Goal: Task Accomplishment & Management: Use online tool/utility

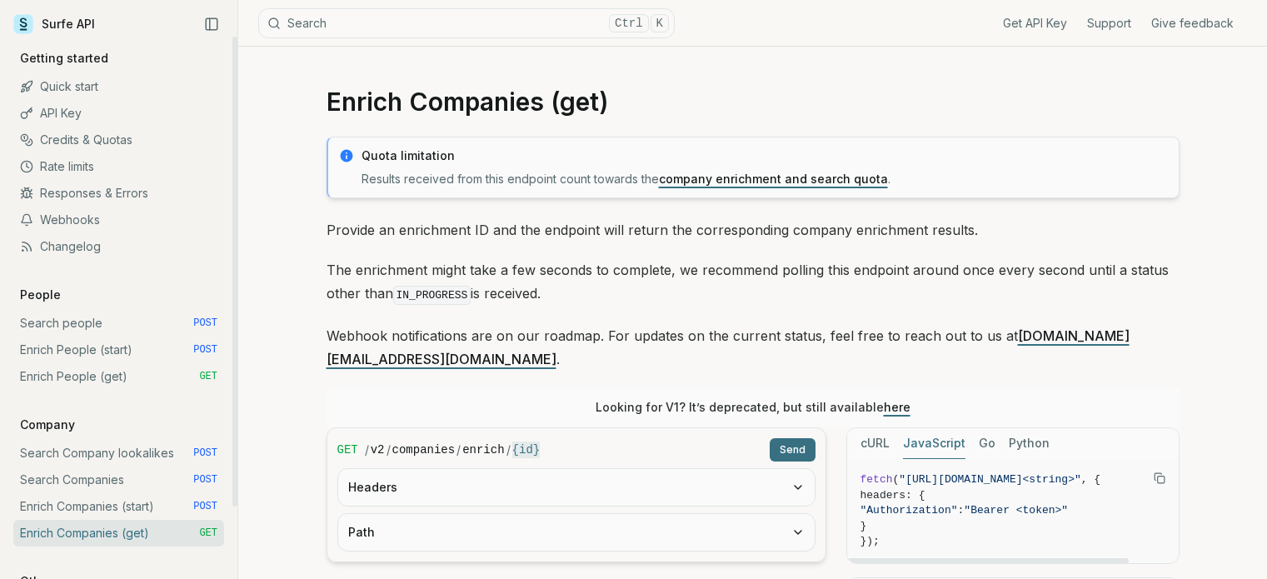
scroll to position [167, 0]
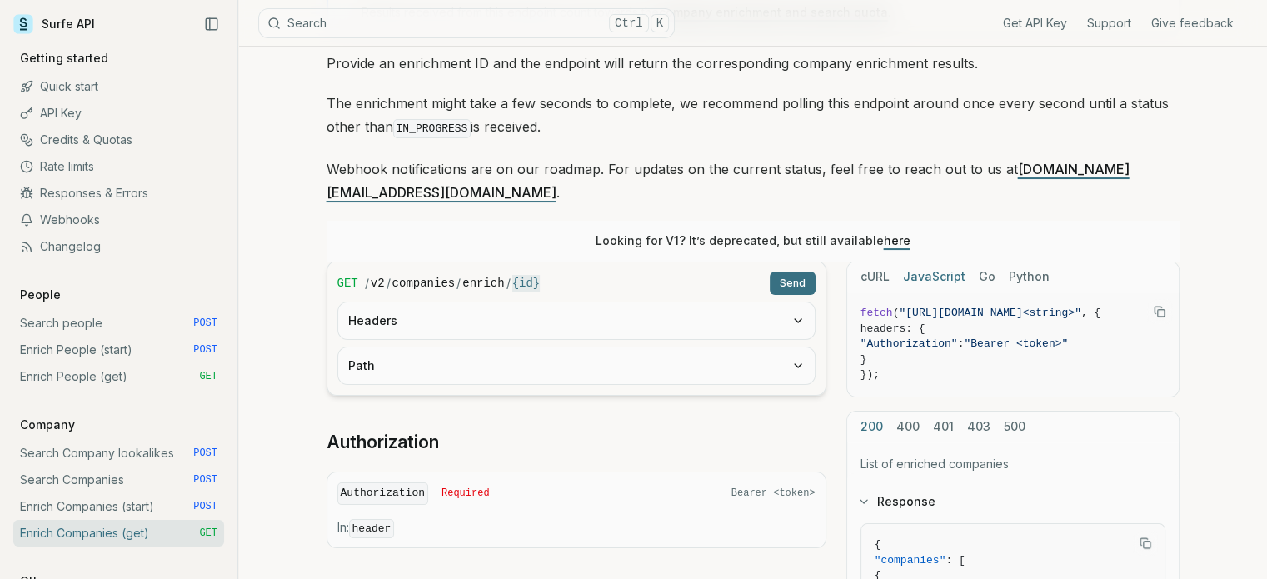
click at [1158, 72] on p "Provide an enrichment ID and the endpoint will return the corresponding company…" at bounding box center [753, 63] width 853 height 23
click at [128, 356] on link "Enrich People (start) POST" at bounding box center [118, 350] width 211 height 27
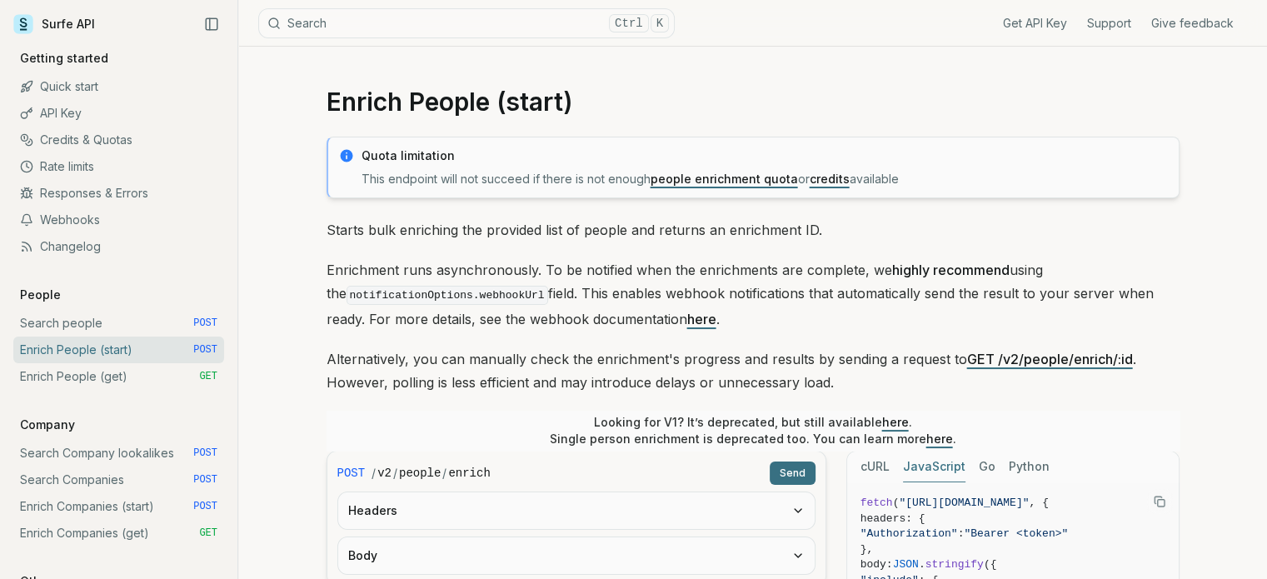
click at [687, 317] on link "here" at bounding box center [701, 319] width 29 height 17
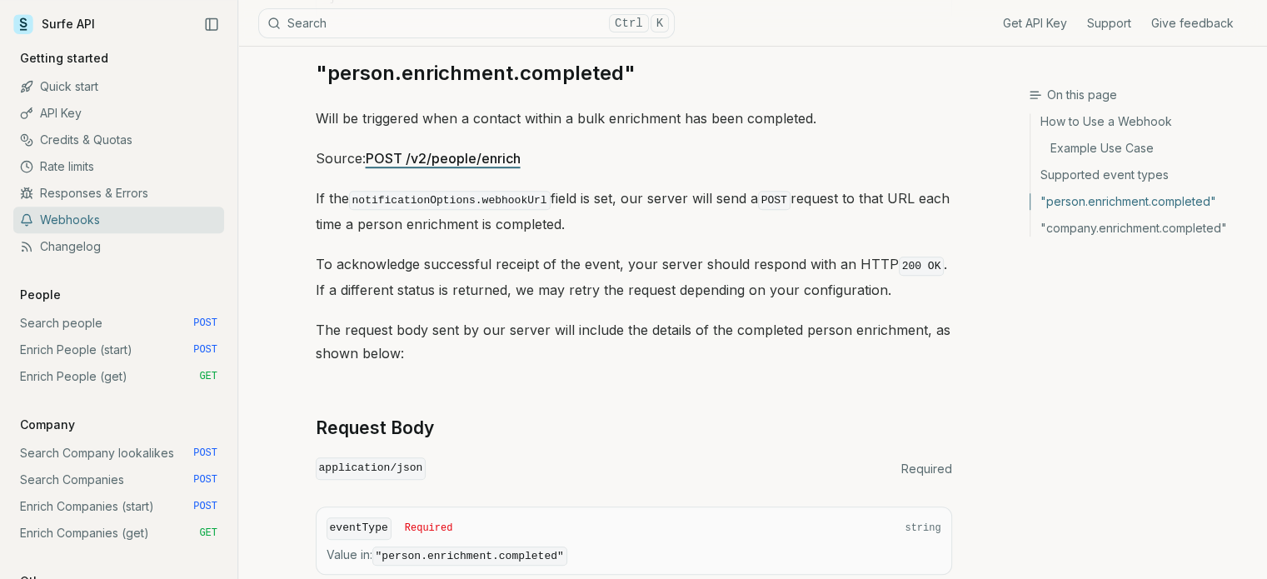
scroll to position [672, 0]
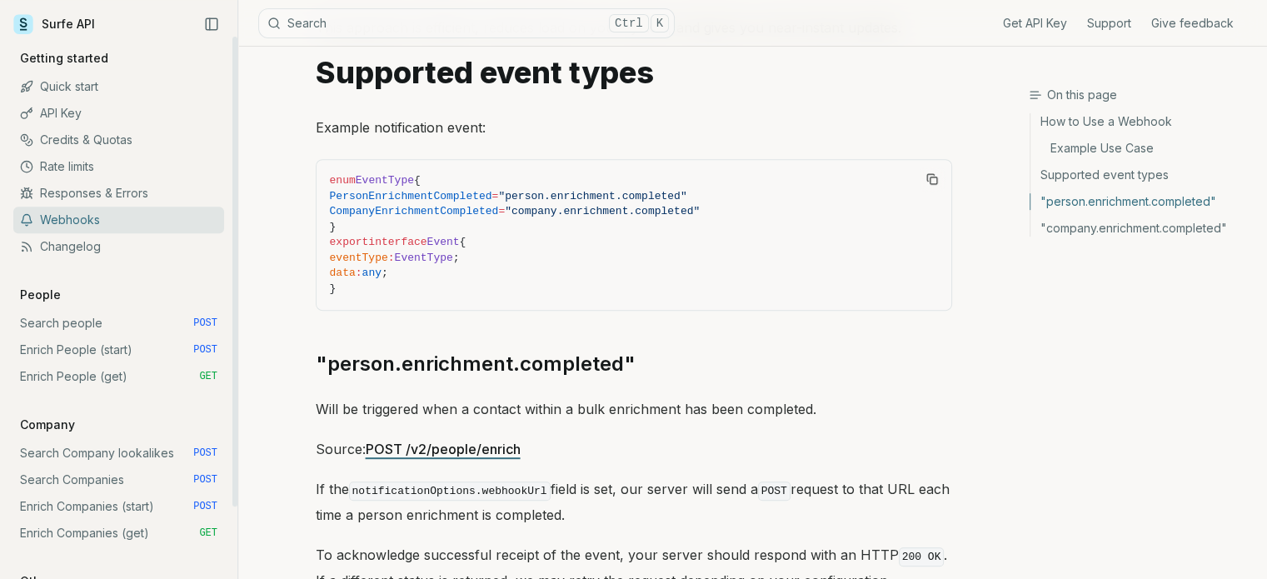
click at [103, 347] on link "Enrich People (start) POST" at bounding box center [118, 350] width 211 height 27
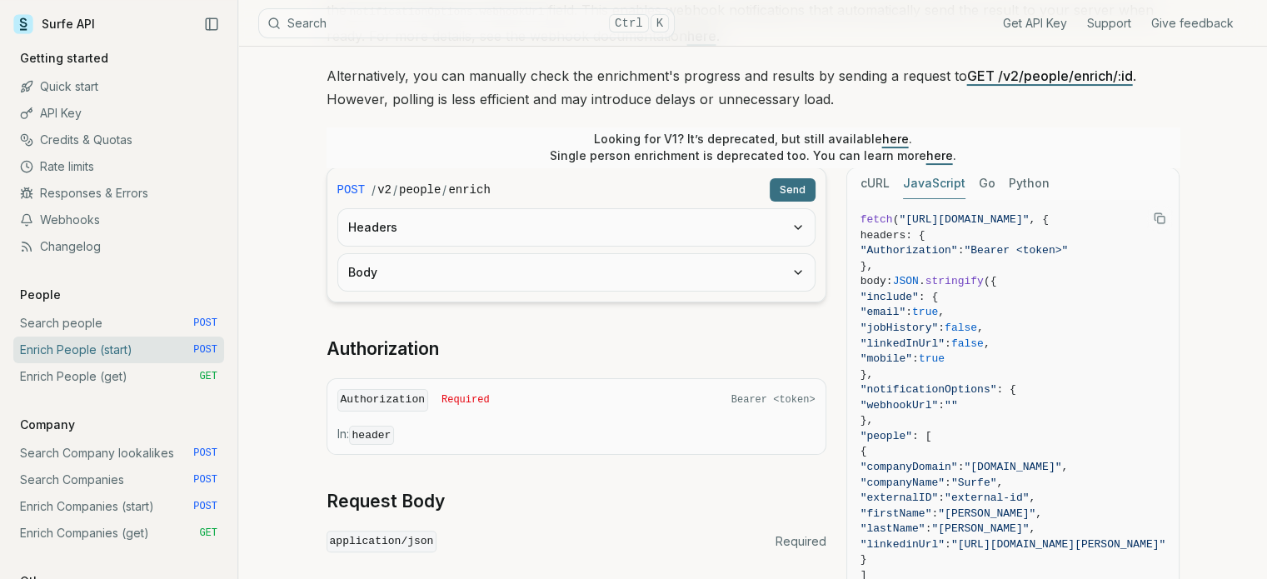
scroll to position [417, 0]
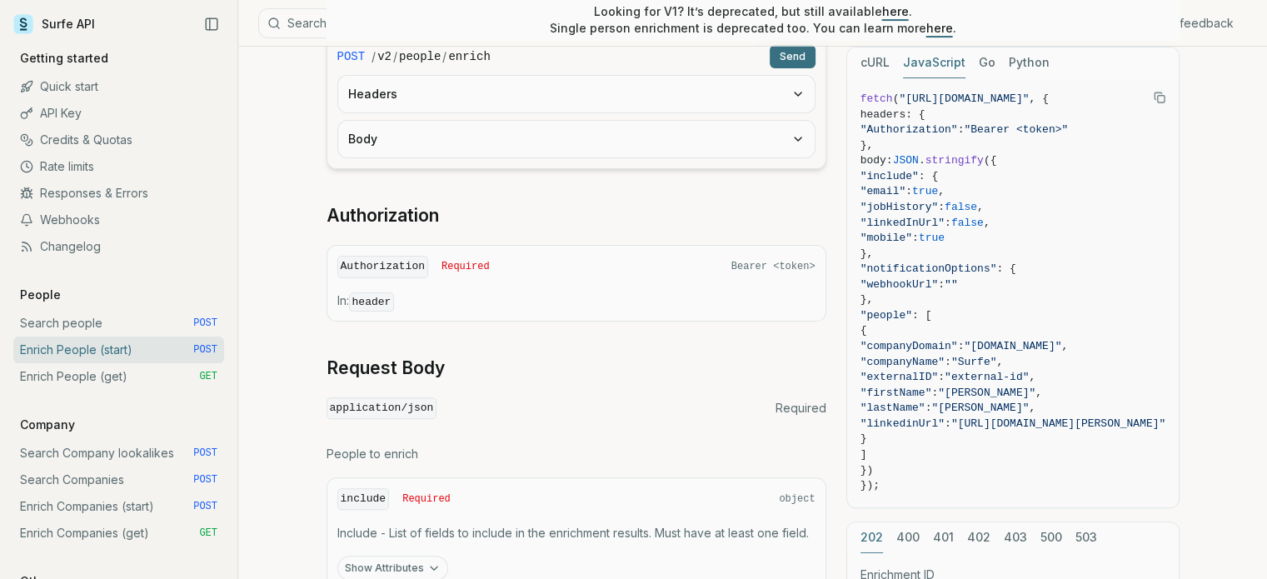
click at [422, 146] on button "Body" at bounding box center [576, 139] width 477 height 37
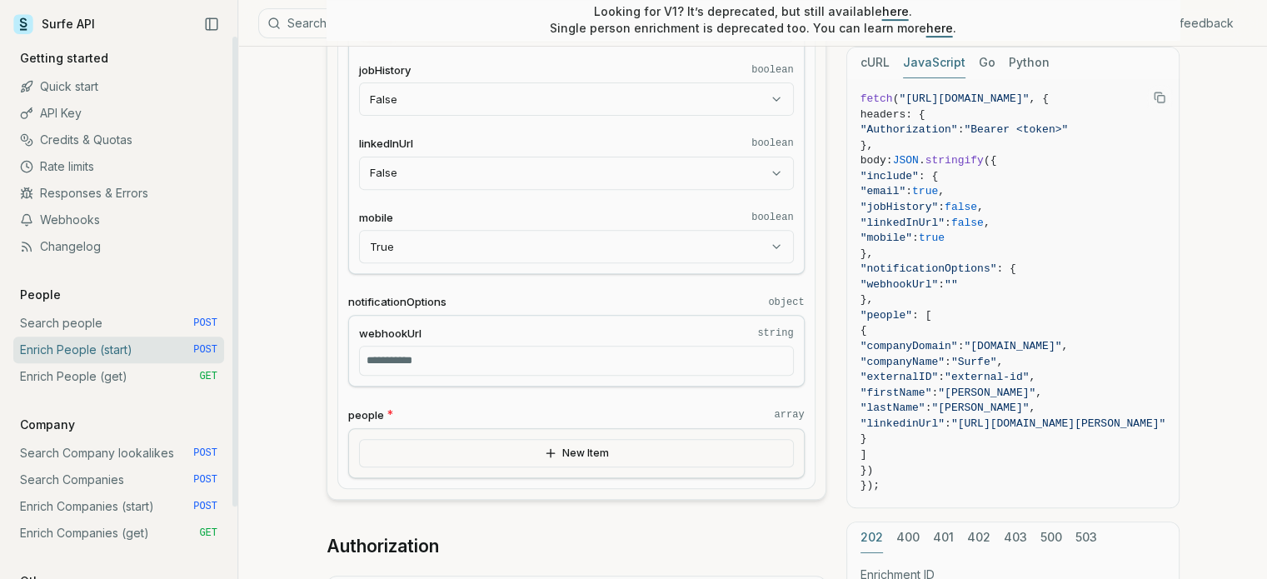
scroll to position [750, 0]
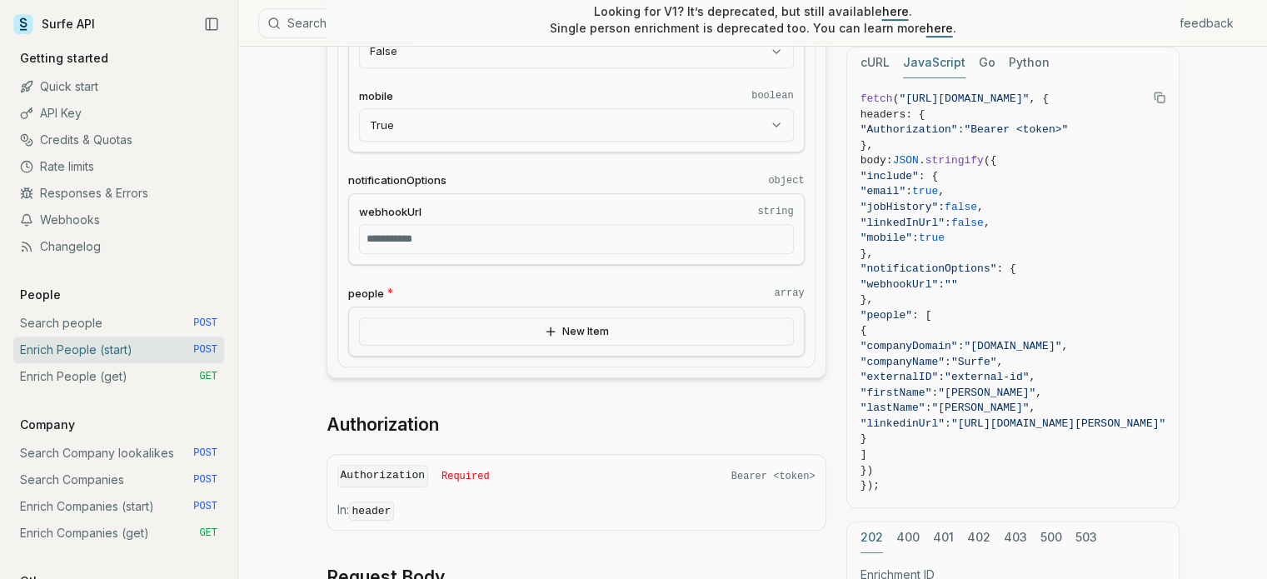
click at [600, 328] on button "New Item" at bounding box center [576, 331] width 435 height 28
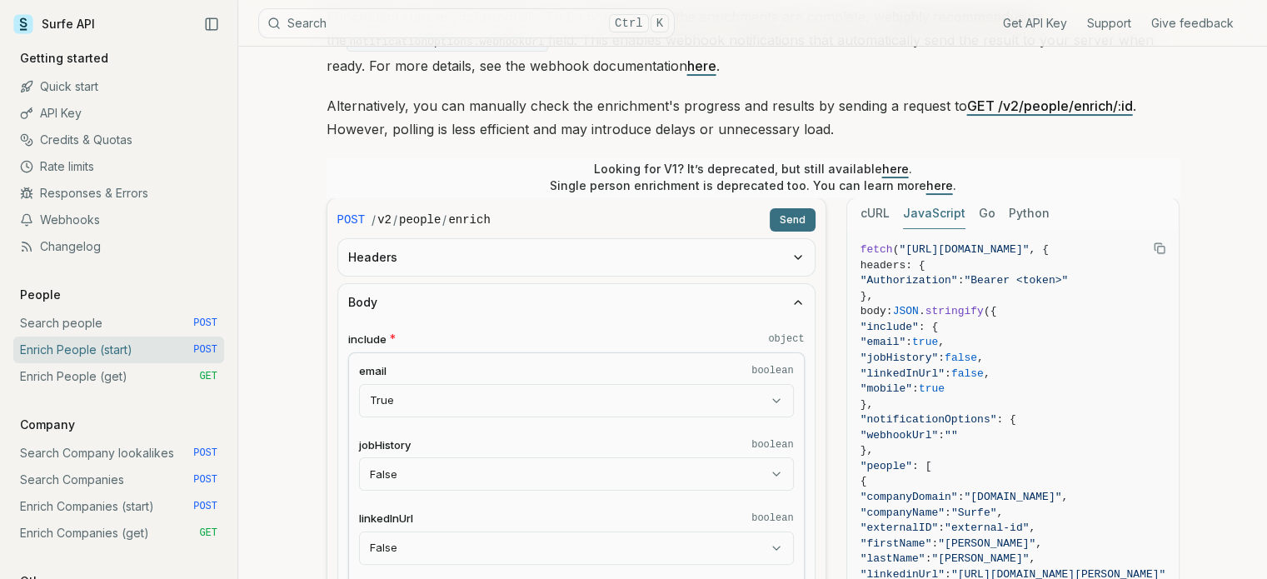
scroll to position [250, 0]
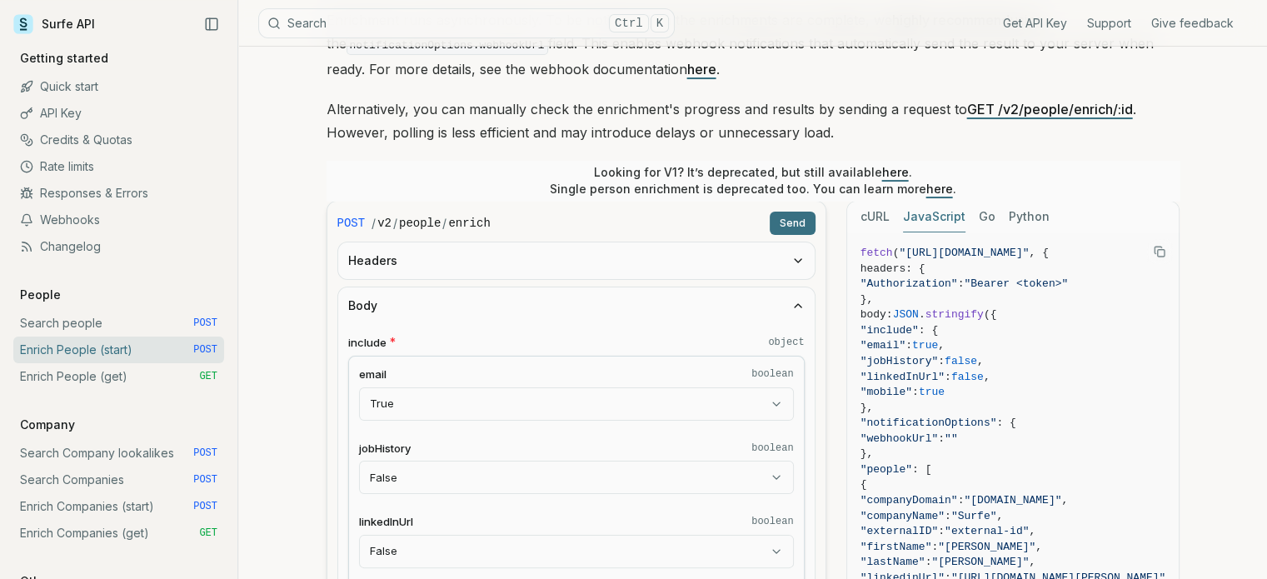
click at [797, 219] on button "Send" at bounding box center [793, 223] width 46 height 23
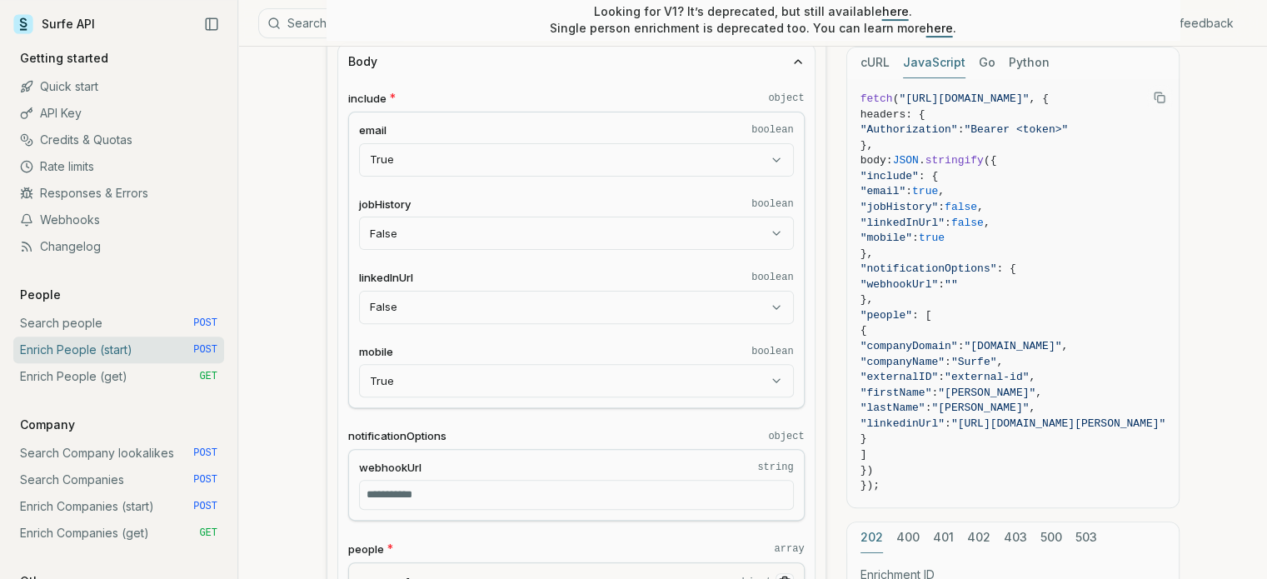
scroll to position [333, 0]
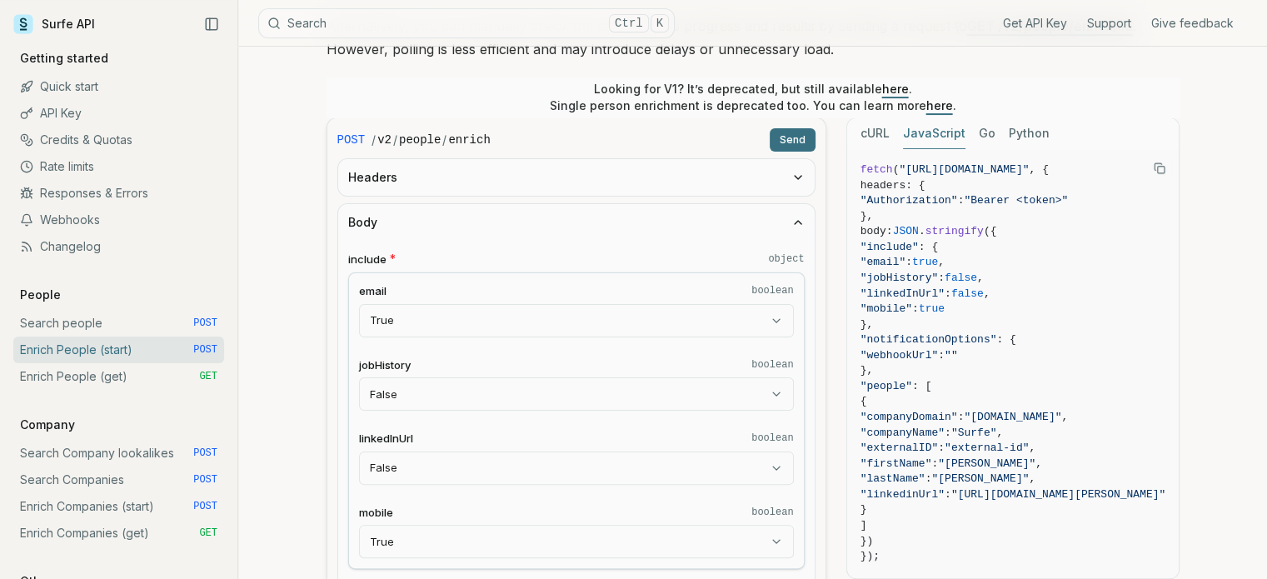
click at [803, 180] on icon "button" at bounding box center [798, 177] width 13 height 13
click at [694, 238] on input "******" at bounding box center [576, 242] width 457 height 30
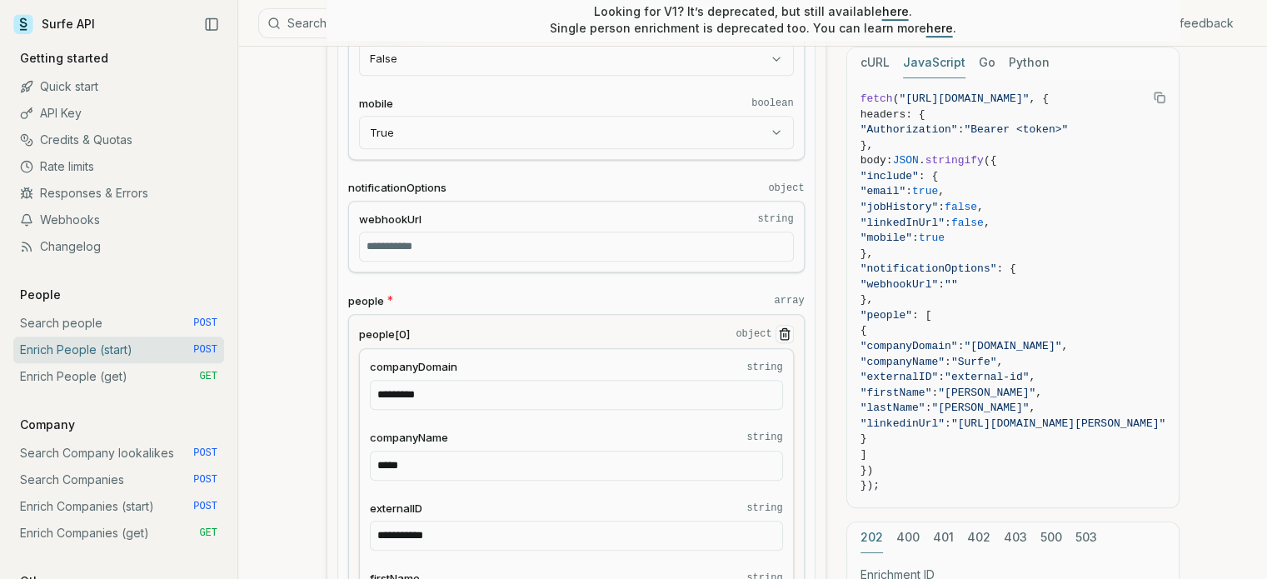
scroll to position [833, 0]
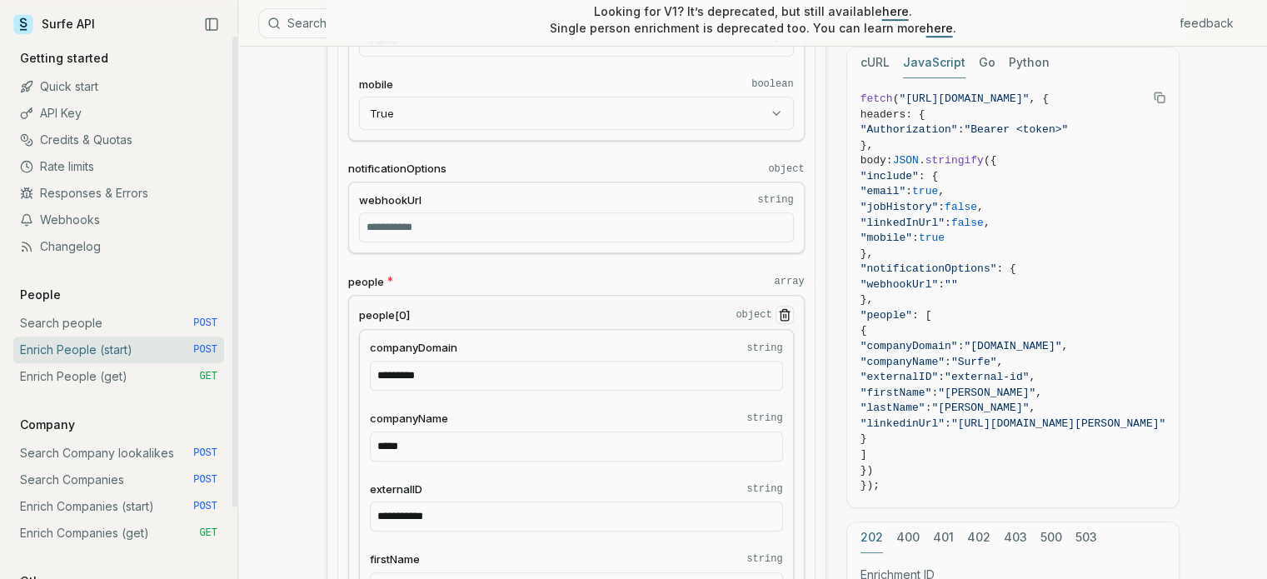
click at [123, 224] on link "Webhooks" at bounding box center [118, 220] width 211 height 27
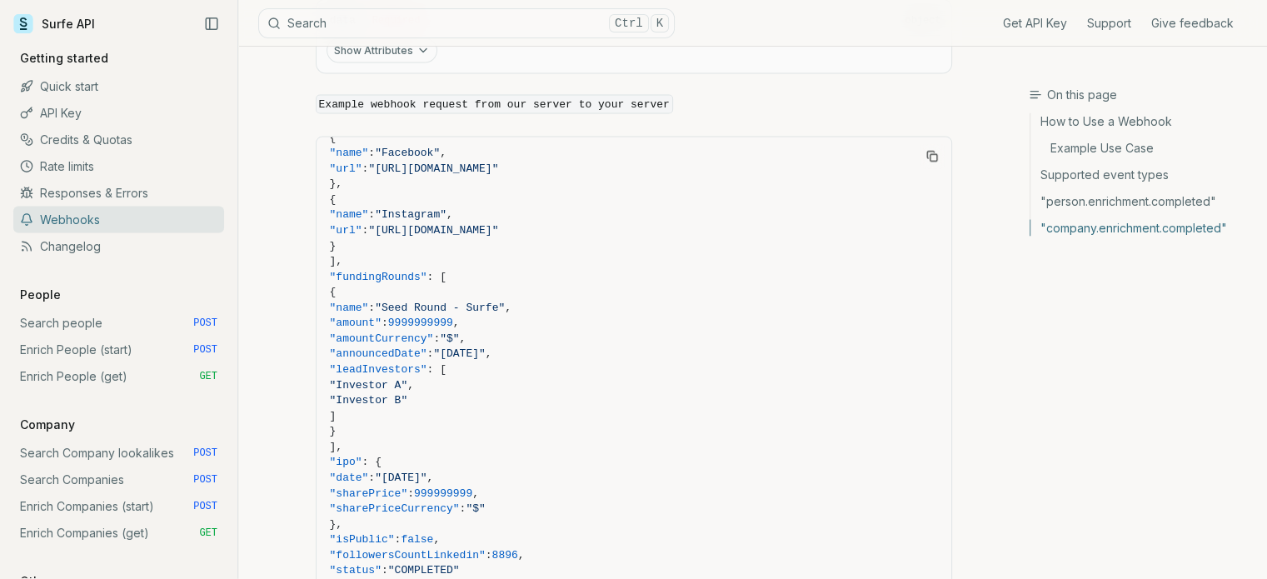
scroll to position [3273, 0]
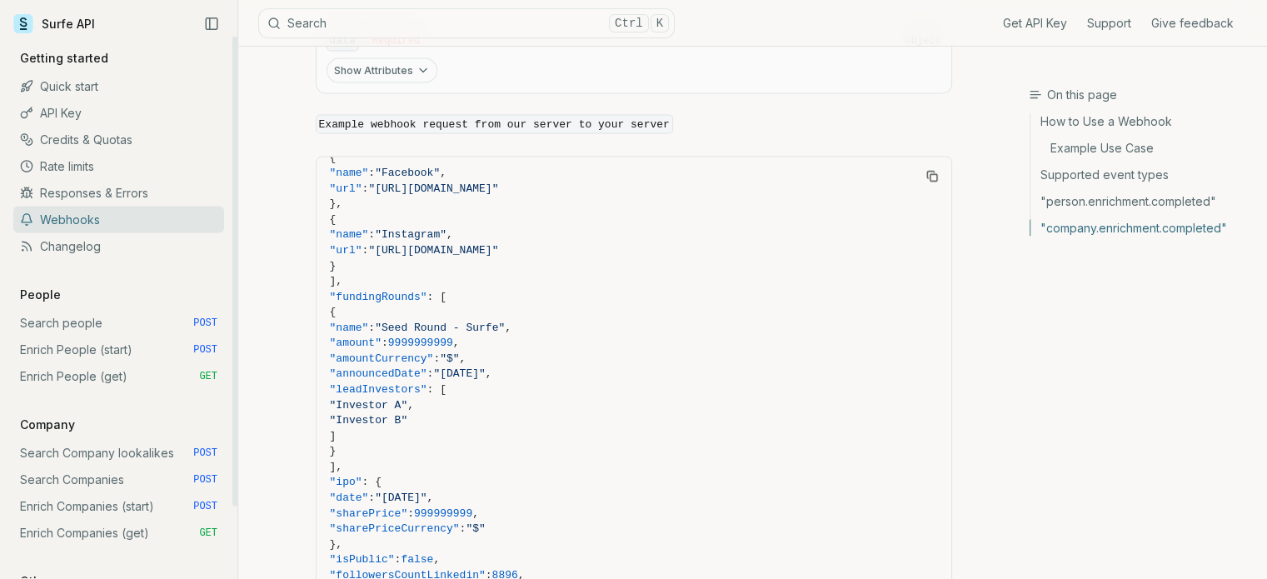
click at [88, 225] on link "Webhooks" at bounding box center [118, 220] width 211 height 27
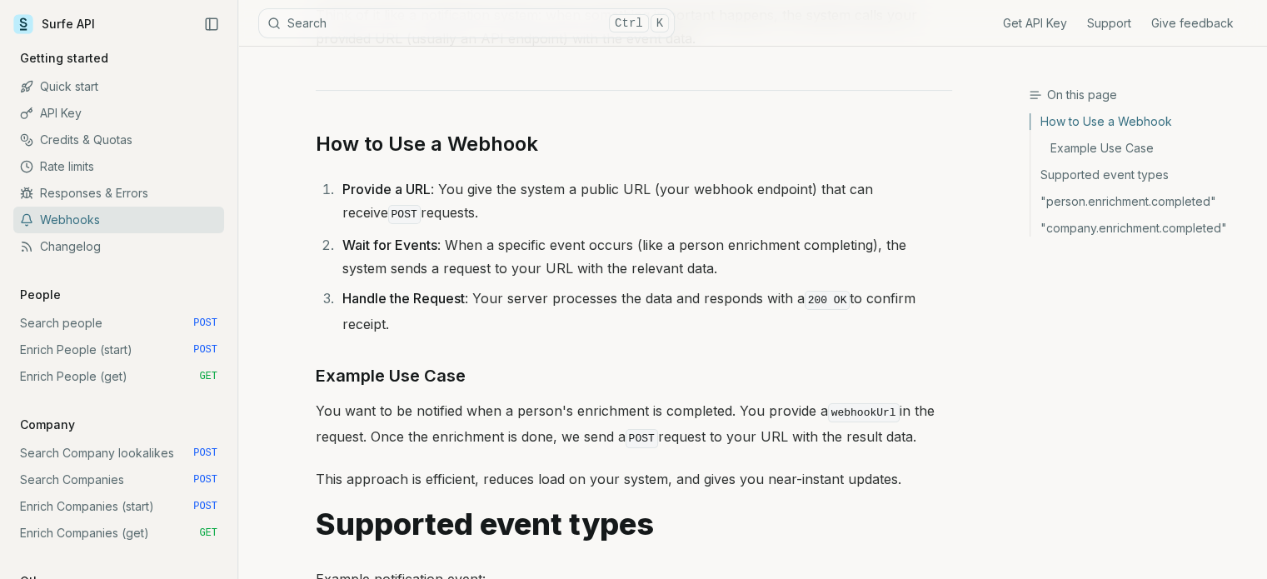
scroll to position [250, 0]
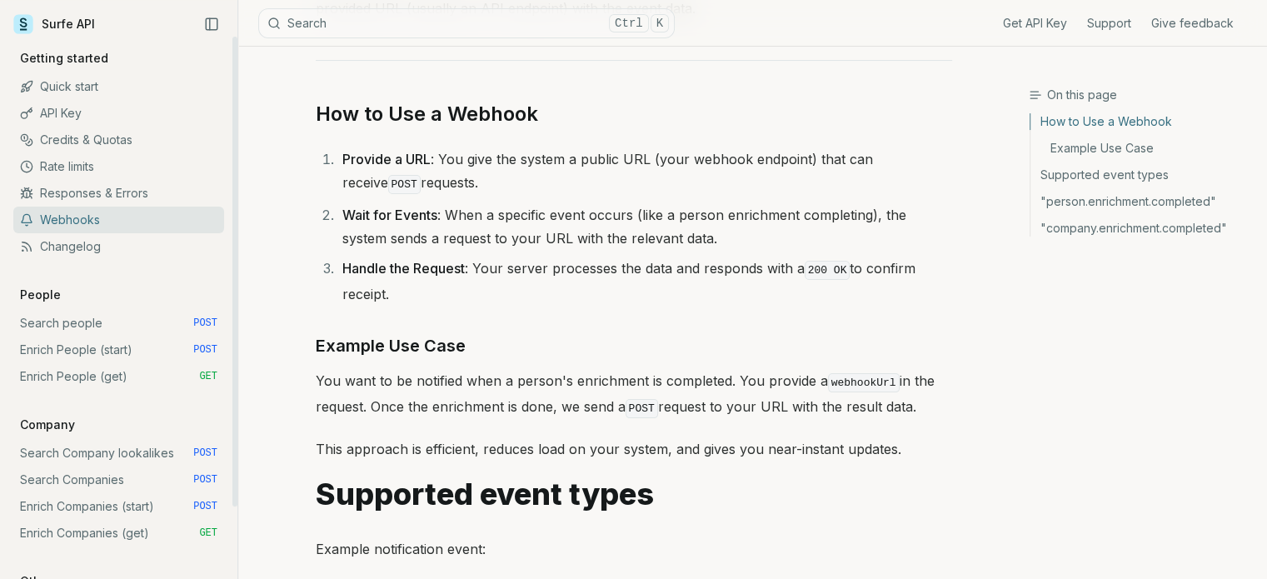
click at [102, 372] on link "Enrich People (get) GET" at bounding box center [118, 376] width 211 height 27
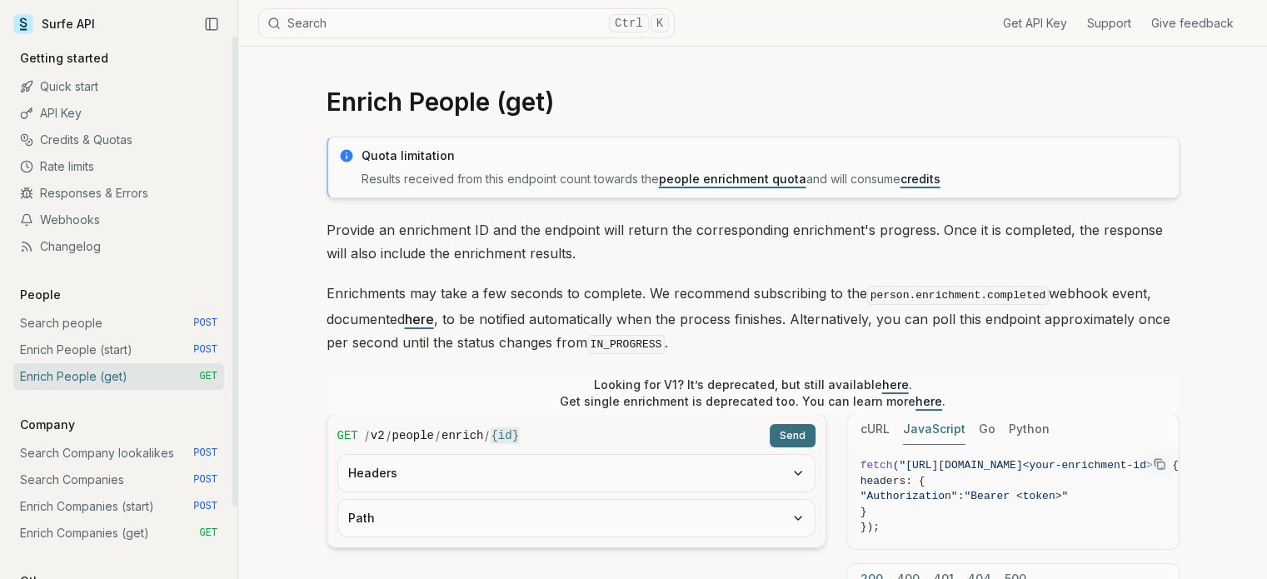
click at [133, 222] on link "Webhooks" at bounding box center [118, 220] width 211 height 27
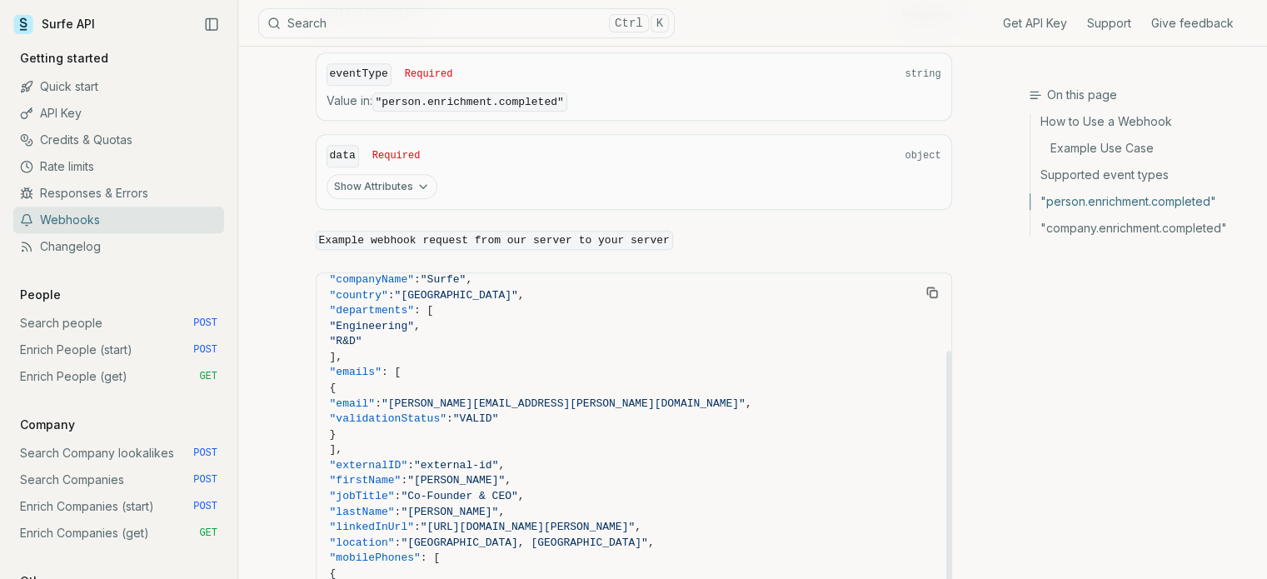
scroll to position [113, 0]
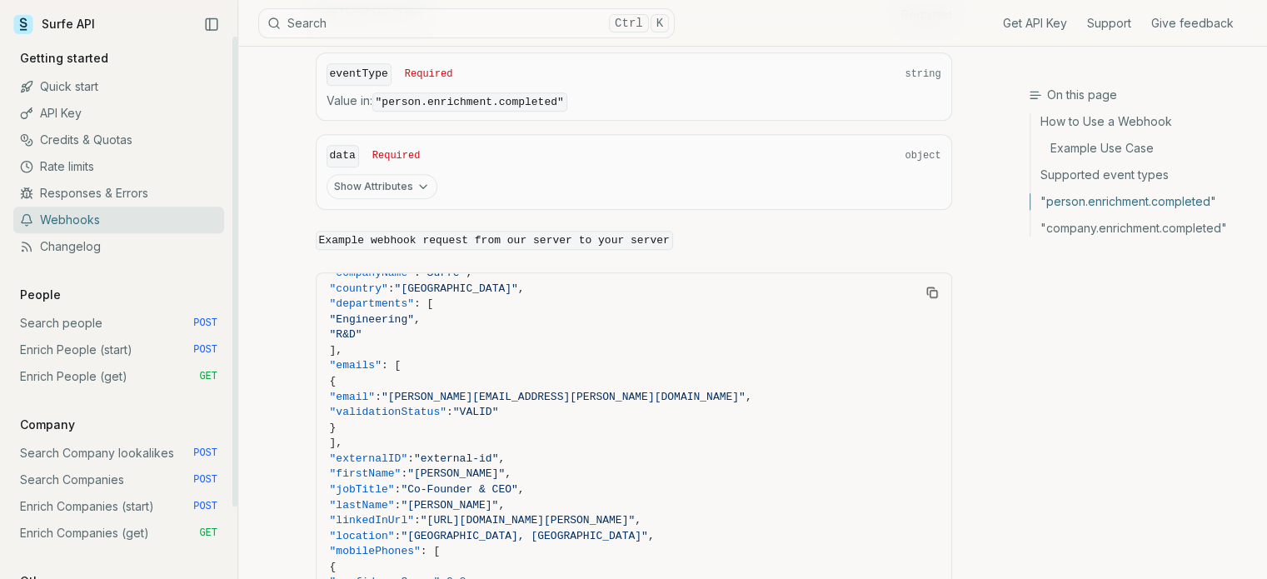
click at [117, 346] on link "Enrich People (start) POST" at bounding box center [118, 350] width 211 height 27
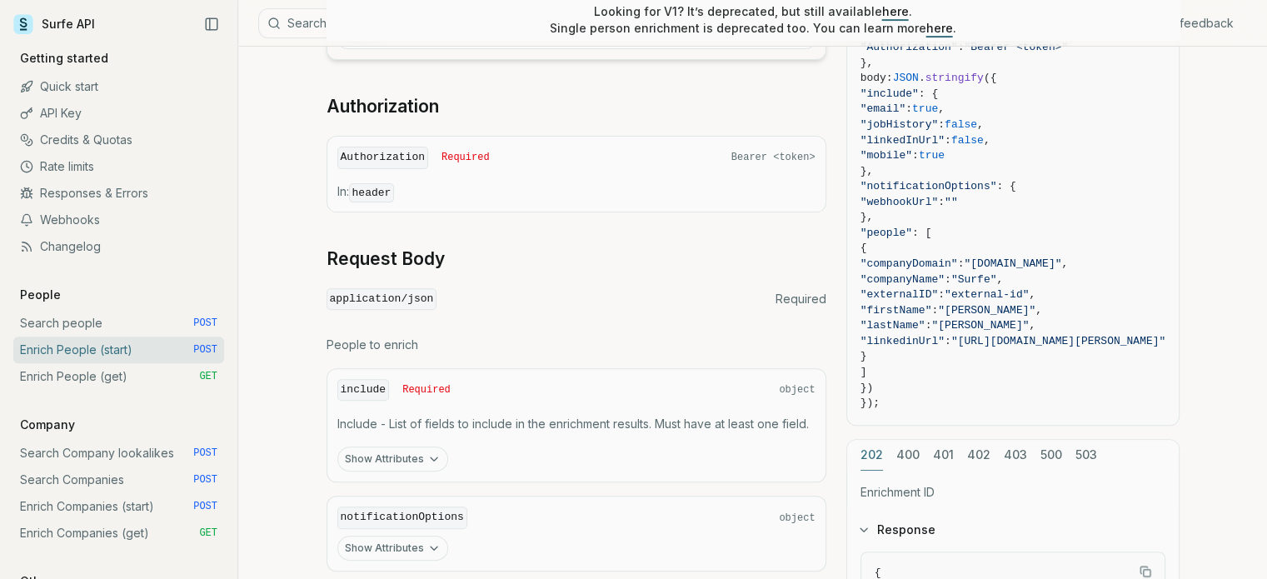
scroll to position [583, 0]
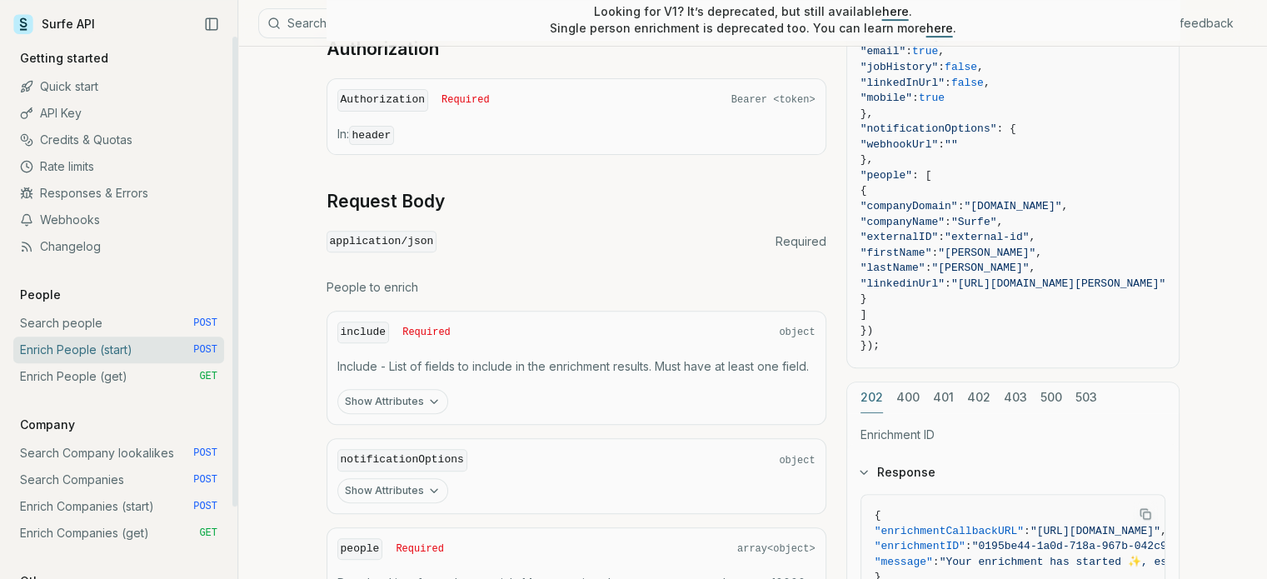
click at [123, 319] on link "Search people POST" at bounding box center [118, 323] width 211 height 27
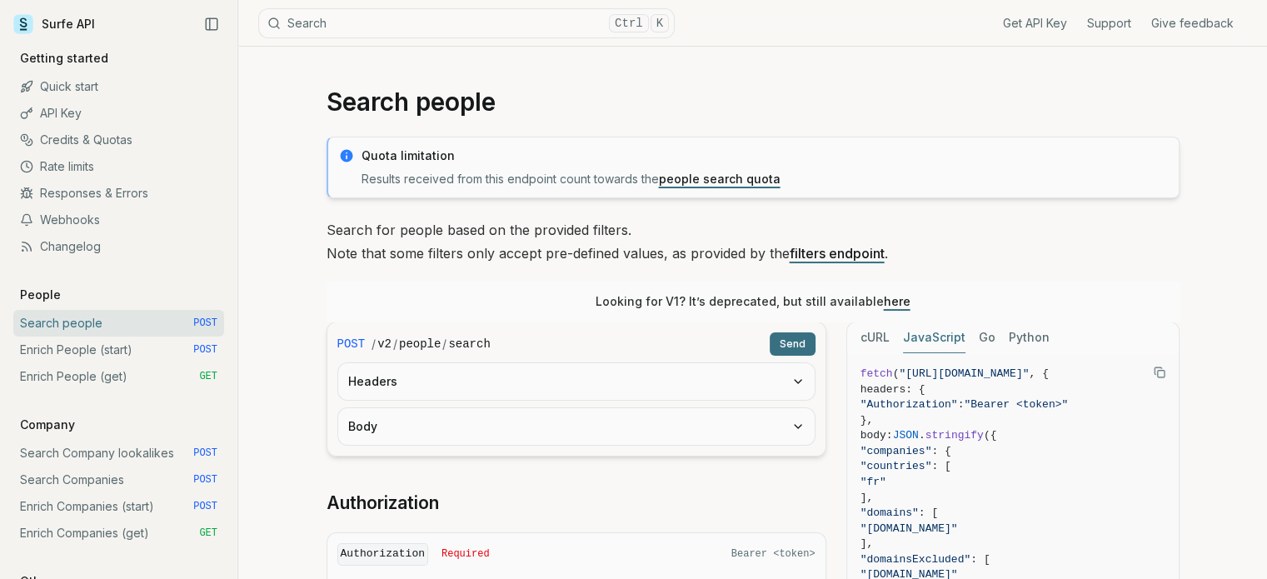
click at [557, 420] on button "Body" at bounding box center [576, 426] width 477 height 37
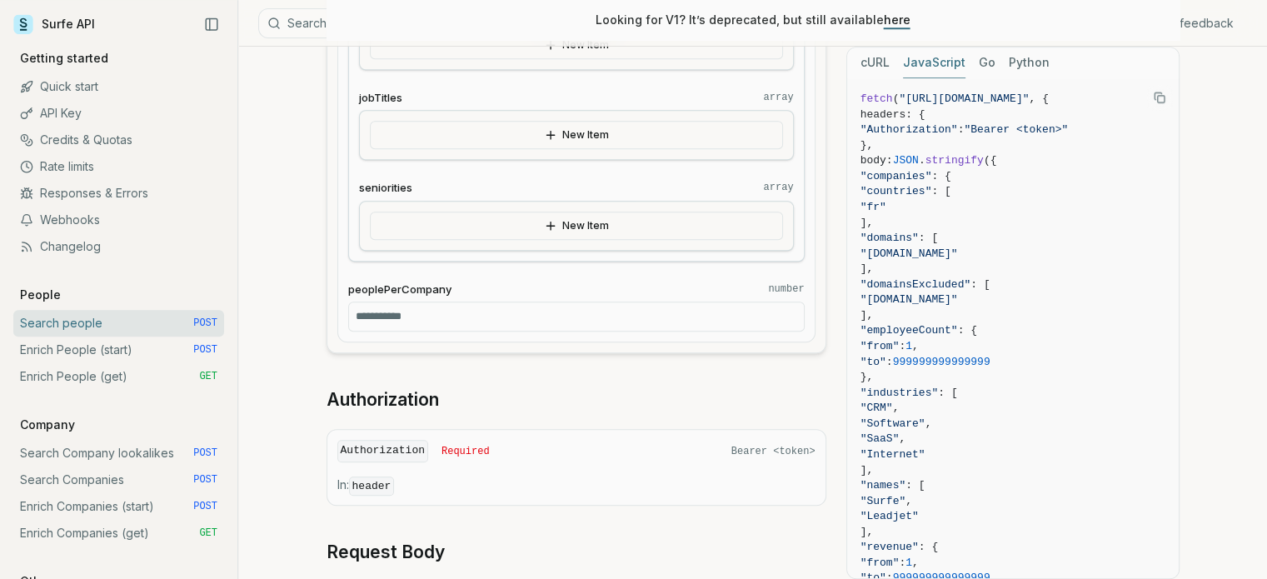
scroll to position [1583, 0]
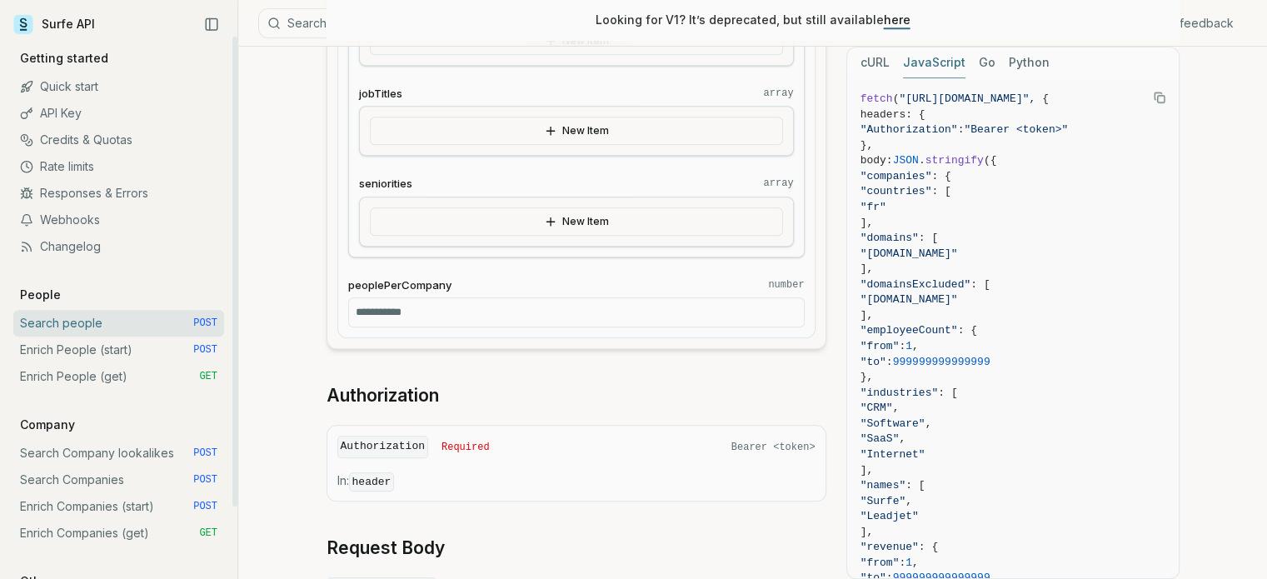
click at [133, 347] on link "Enrich People (start) POST" at bounding box center [118, 350] width 211 height 27
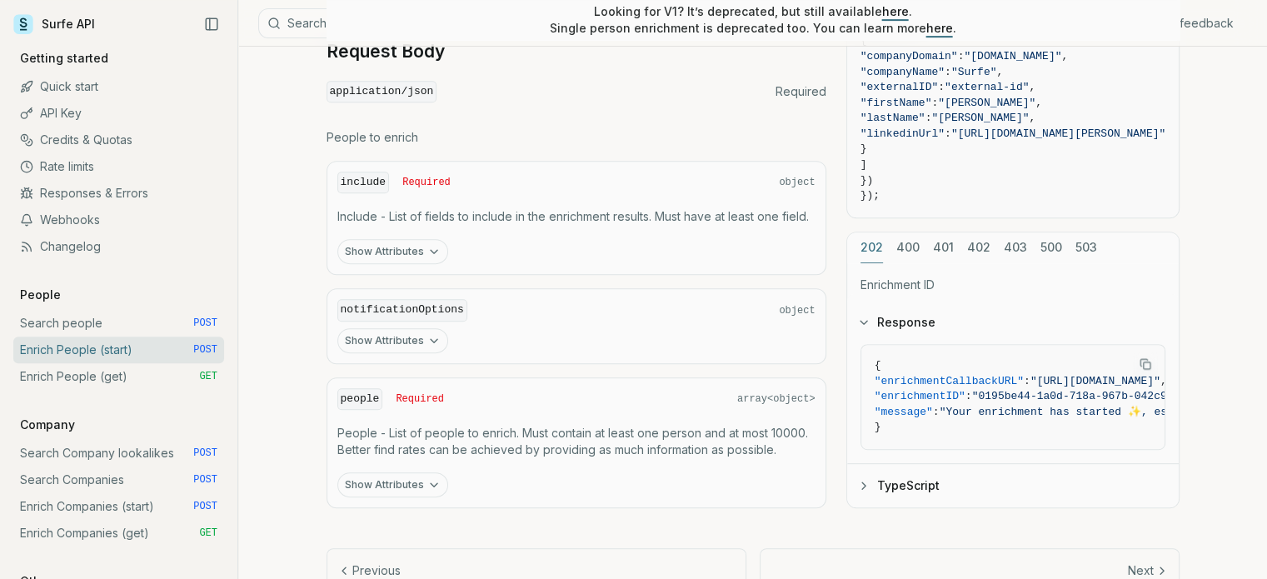
scroll to position [783, 0]
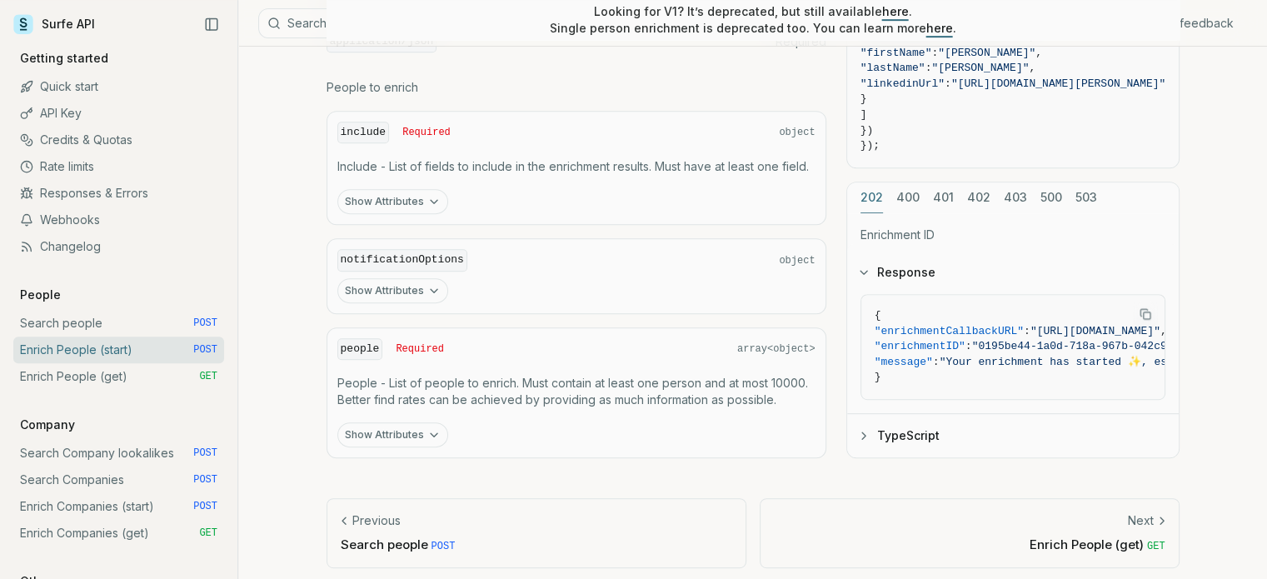
click at [427, 428] on icon "button" at bounding box center [433, 434] width 13 height 13
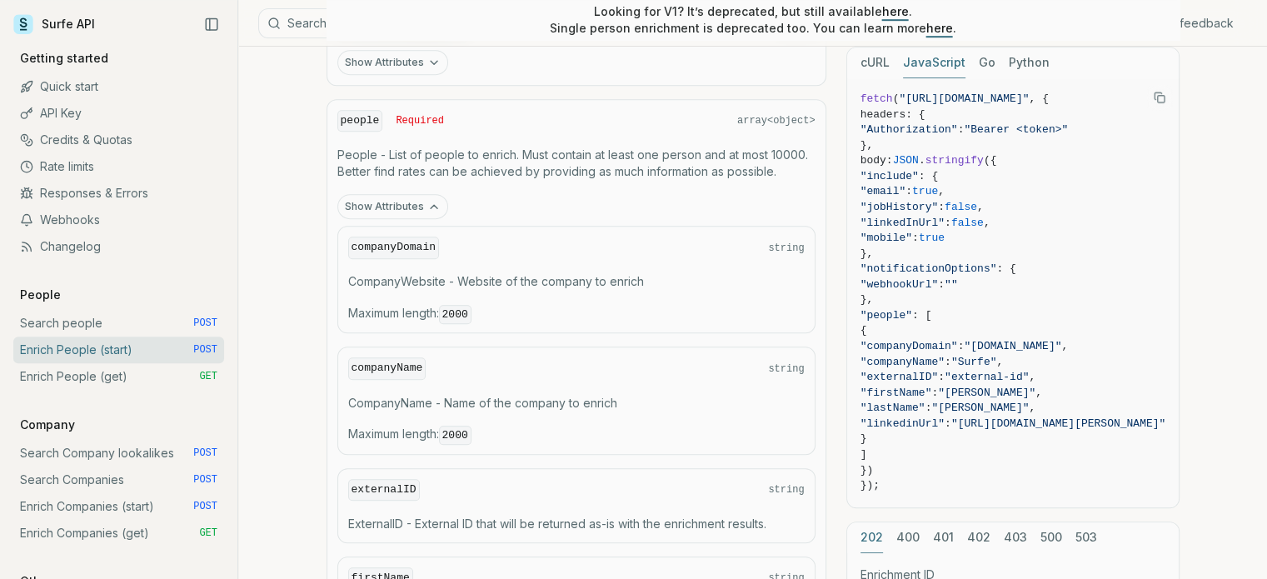
scroll to position [987, 0]
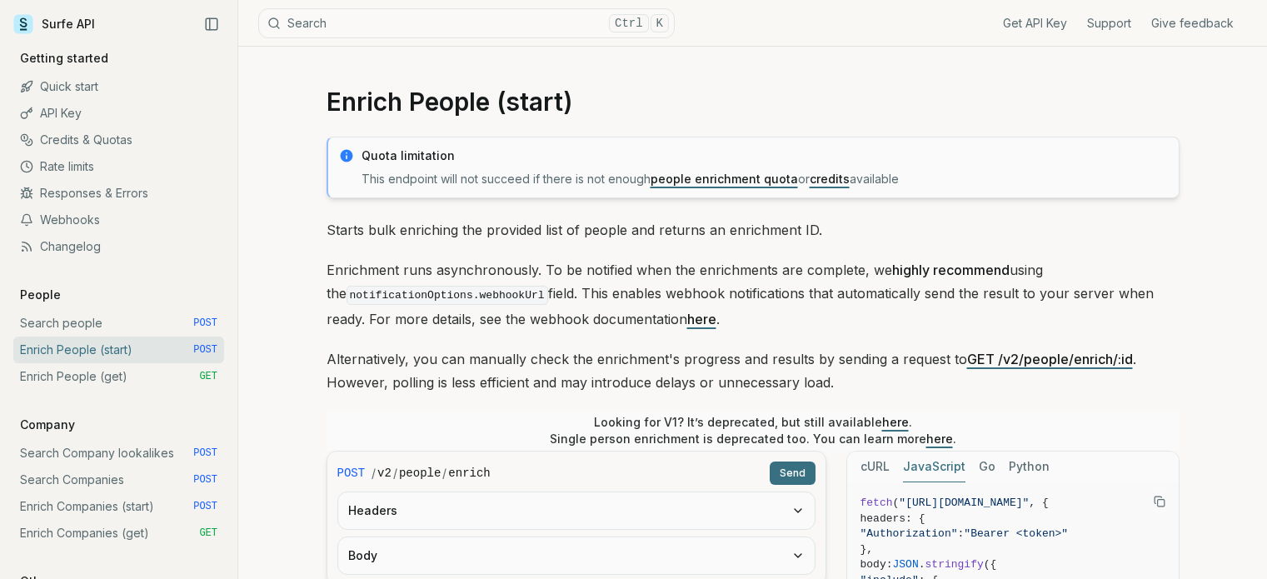
scroll to position [987, 0]
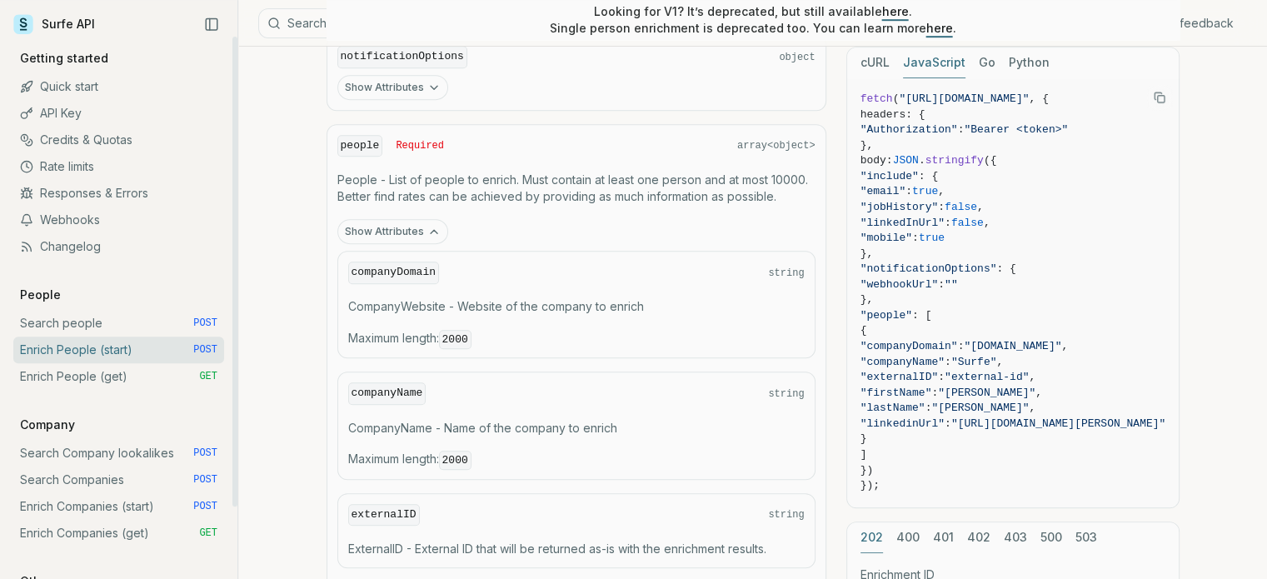
click at [117, 382] on link "Enrich People (get) GET" at bounding box center [118, 376] width 211 height 27
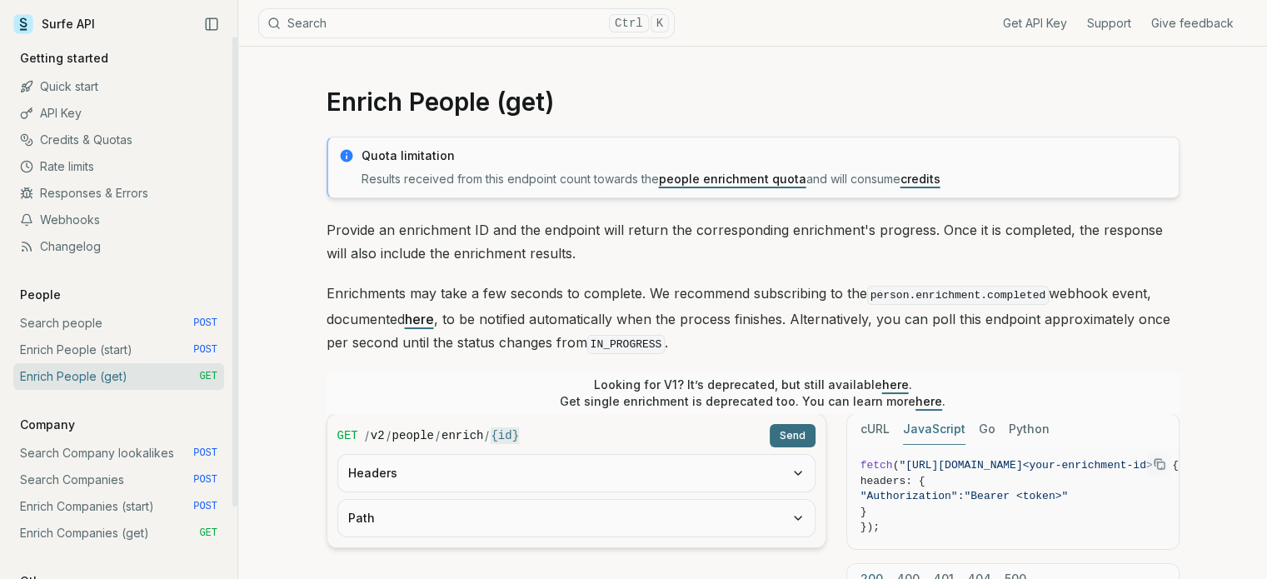
click at [127, 346] on link "Enrich People (start) POST" at bounding box center [118, 350] width 211 height 27
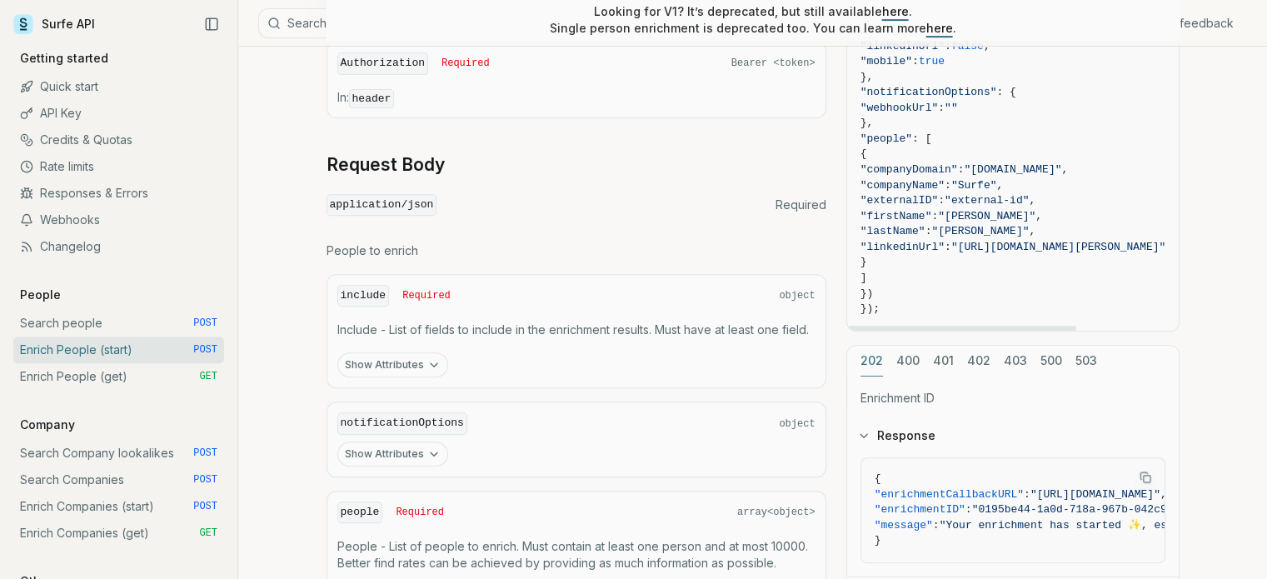
scroll to position [783, 0]
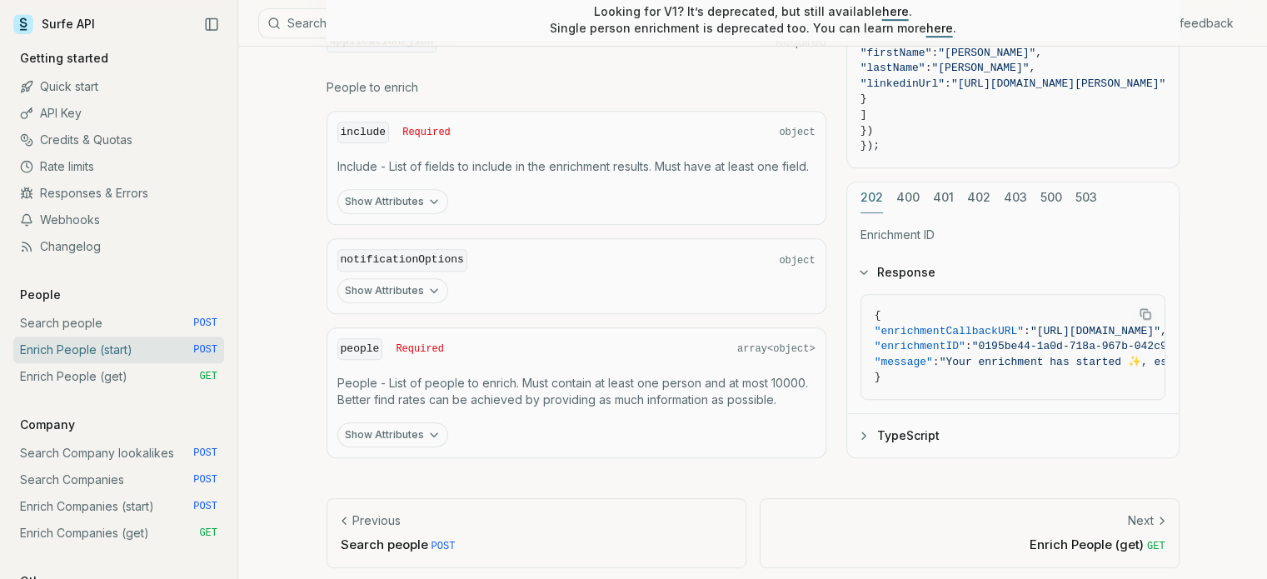
click at [373, 429] on button "Show Attributes" at bounding box center [392, 434] width 111 height 25
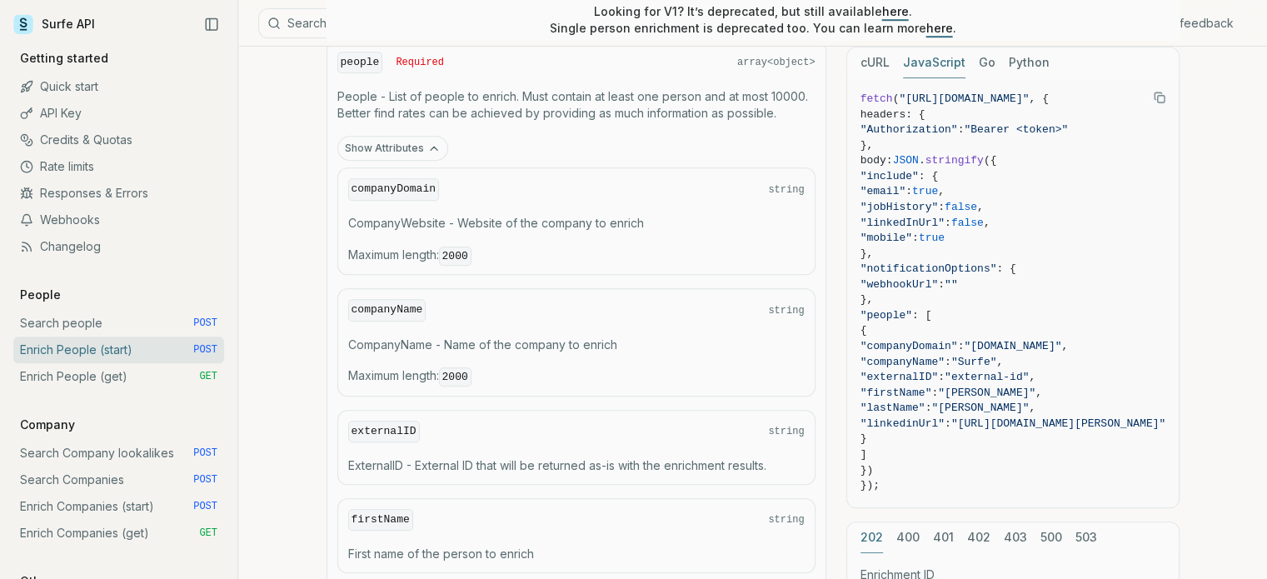
scroll to position [987, 0]
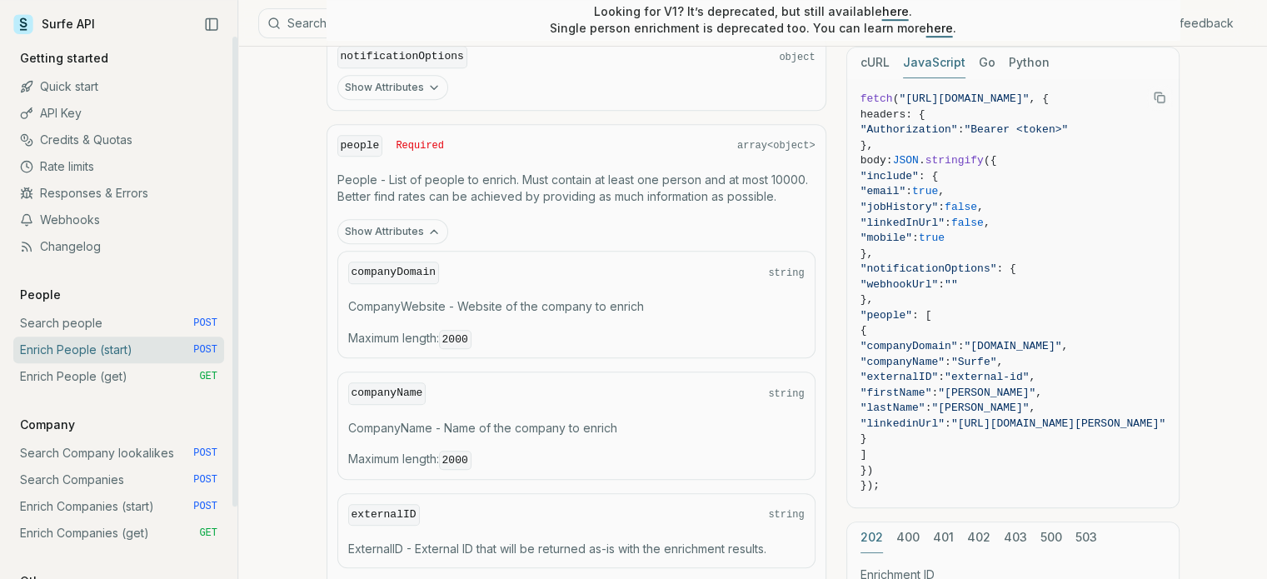
click at [83, 216] on link "Webhooks" at bounding box center [118, 220] width 211 height 27
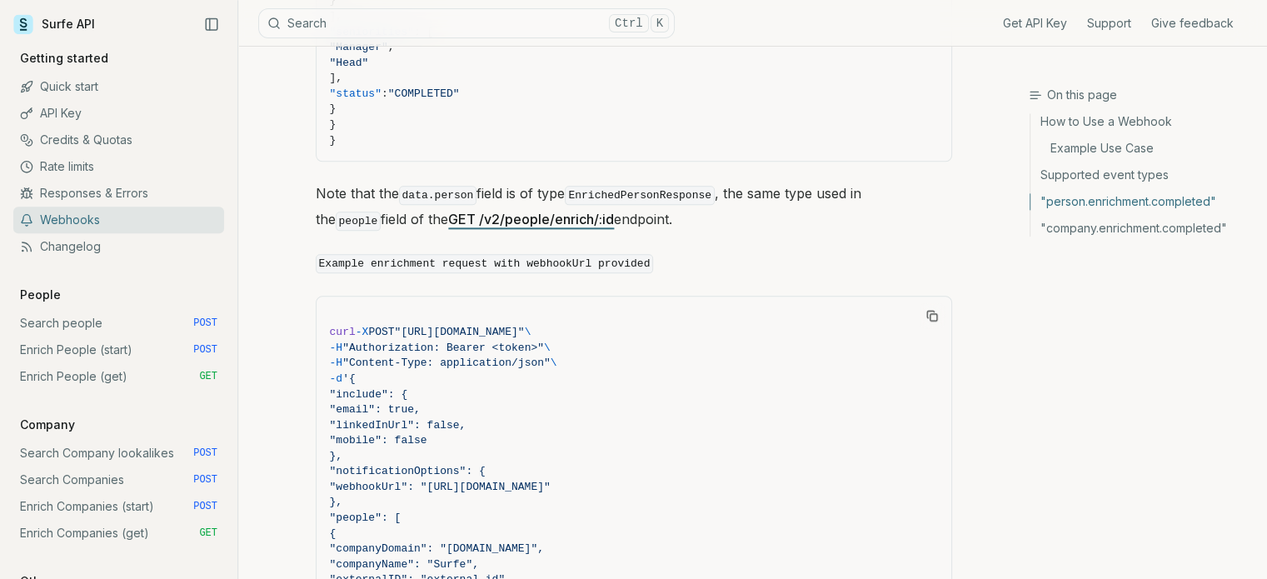
scroll to position [2000, 0]
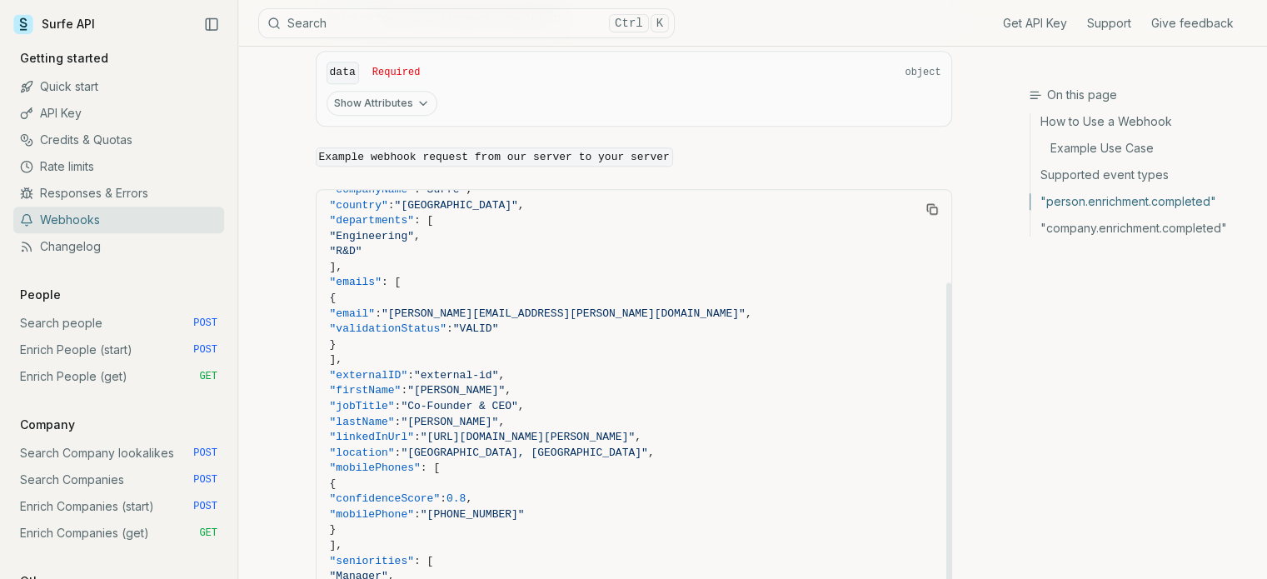
click at [1061, 149] on link "Example Use Case" at bounding box center [1142, 148] width 223 height 27
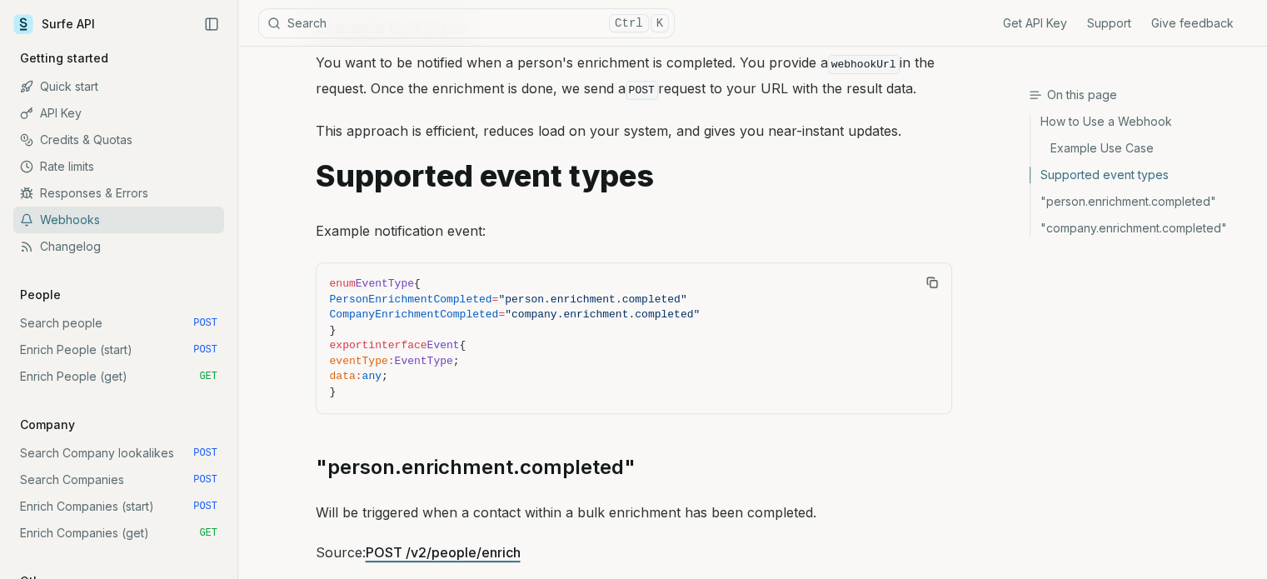
scroll to position [652, 0]
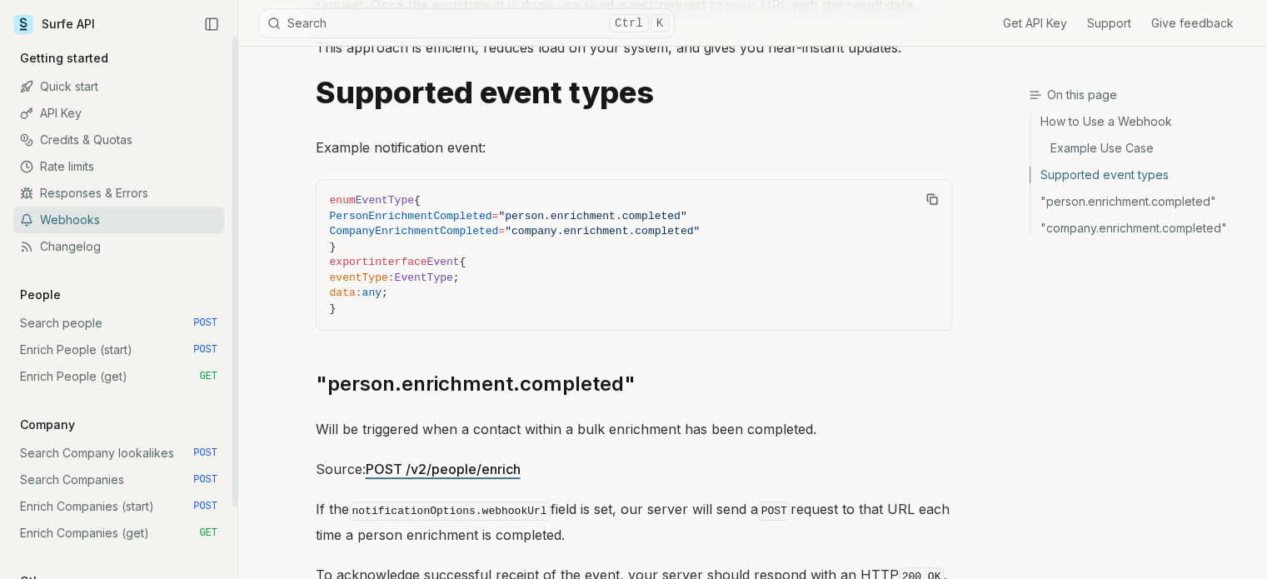
click at [114, 191] on link "Responses & Errors" at bounding box center [118, 193] width 211 height 27
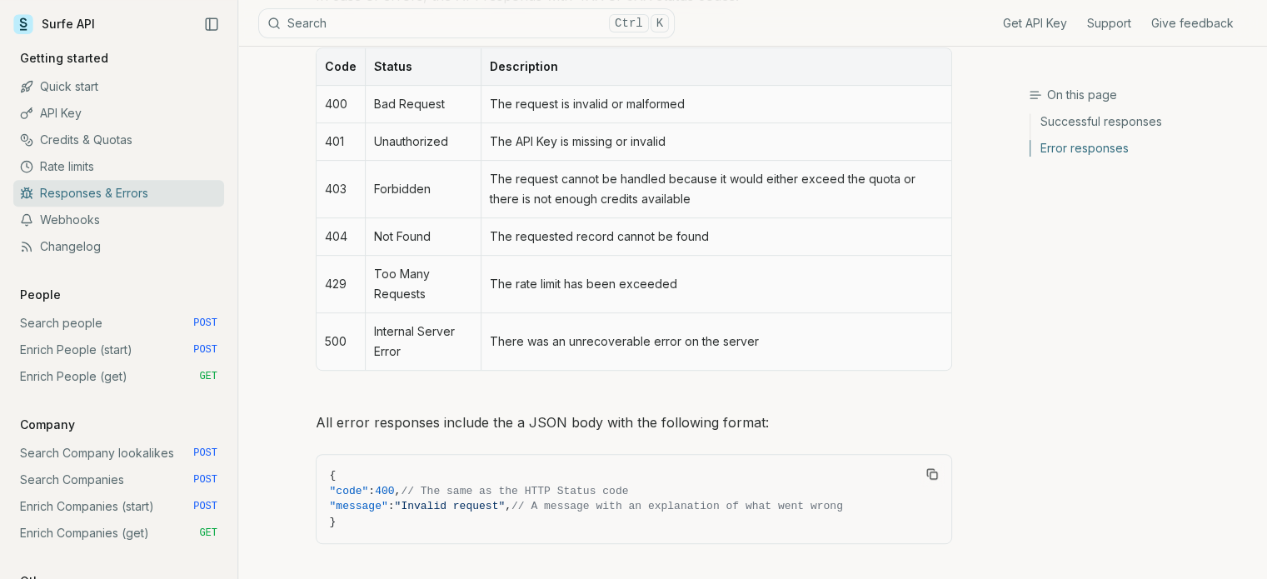
scroll to position [875, 0]
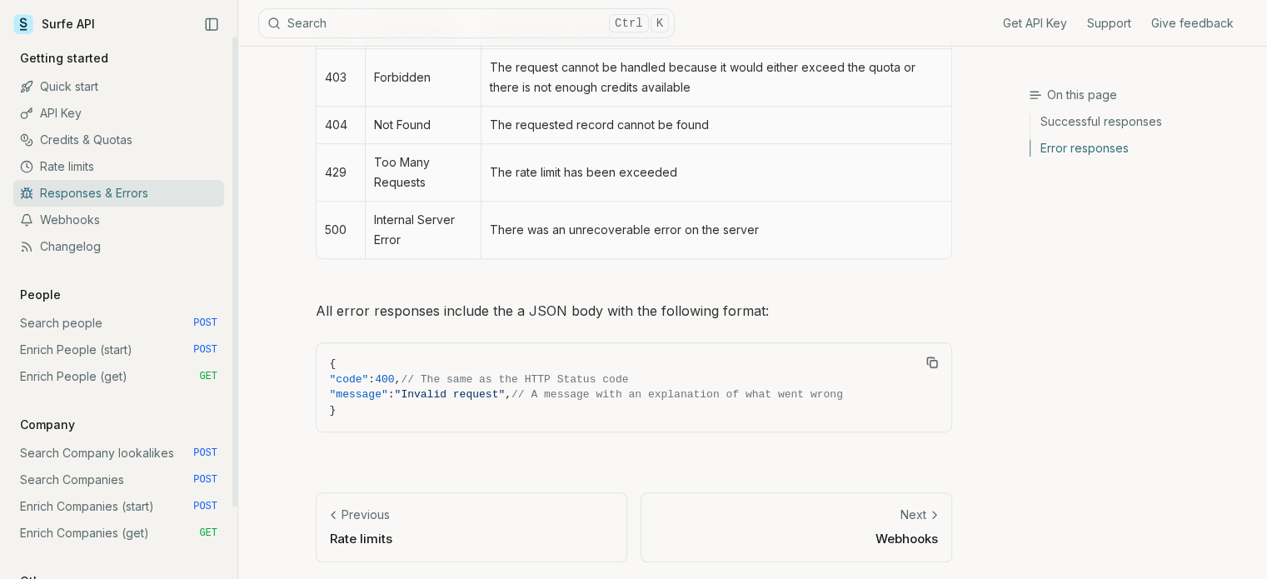
click at [123, 224] on link "Webhooks" at bounding box center [118, 220] width 211 height 27
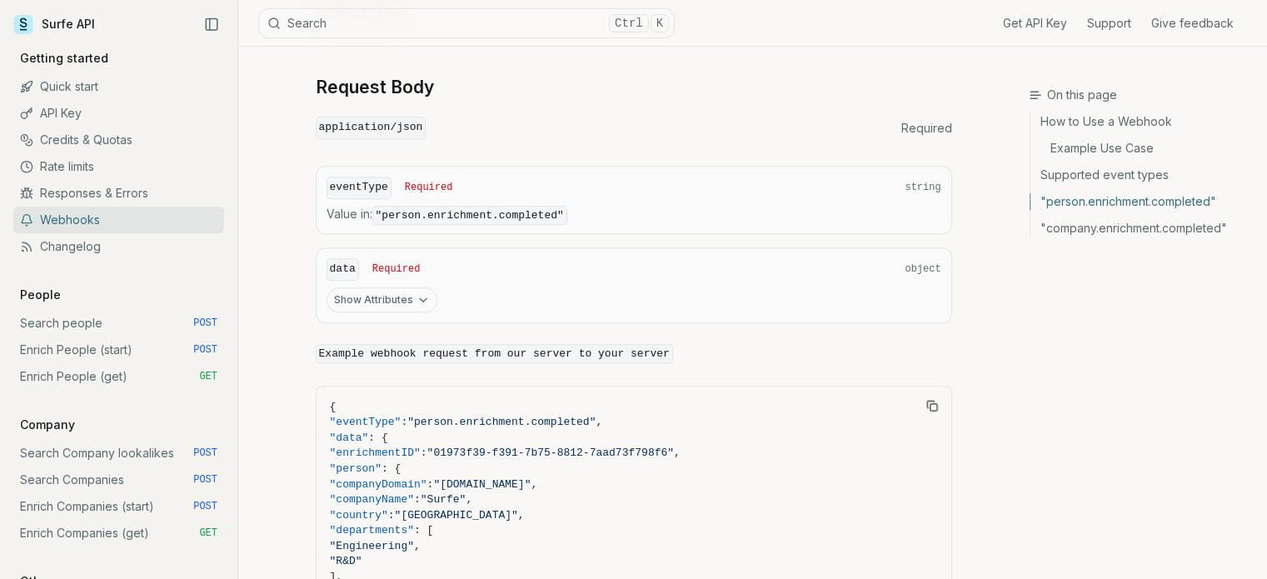
scroll to position [1333, 0]
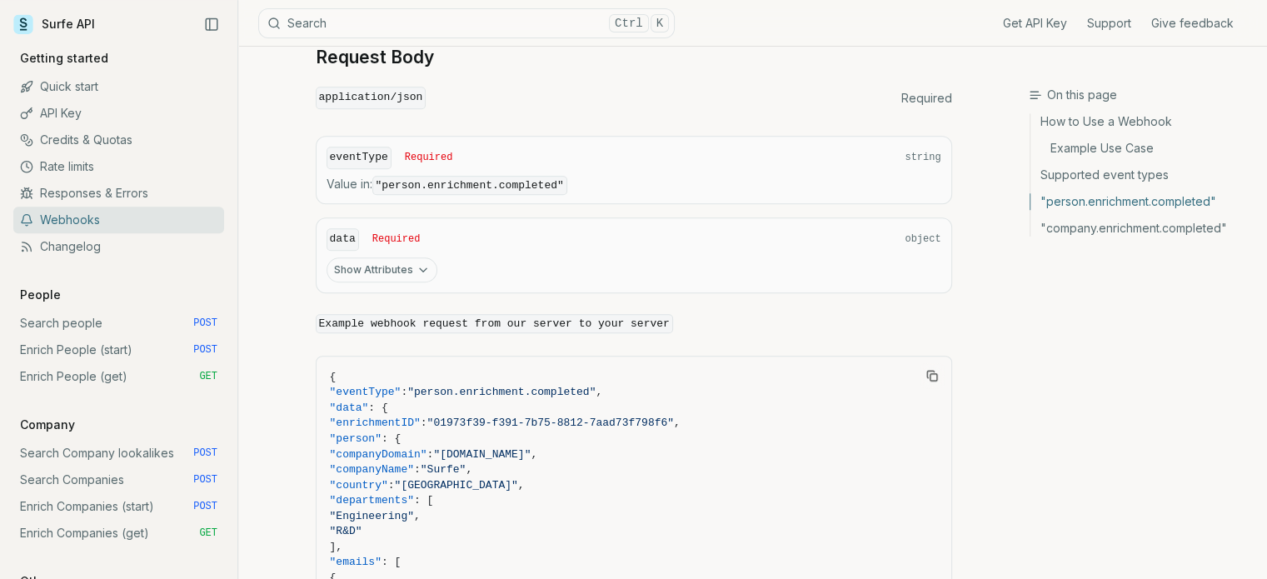
click at [402, 257] on button "Show Attributes" at bounding box center [382, 269] width 111 height 25
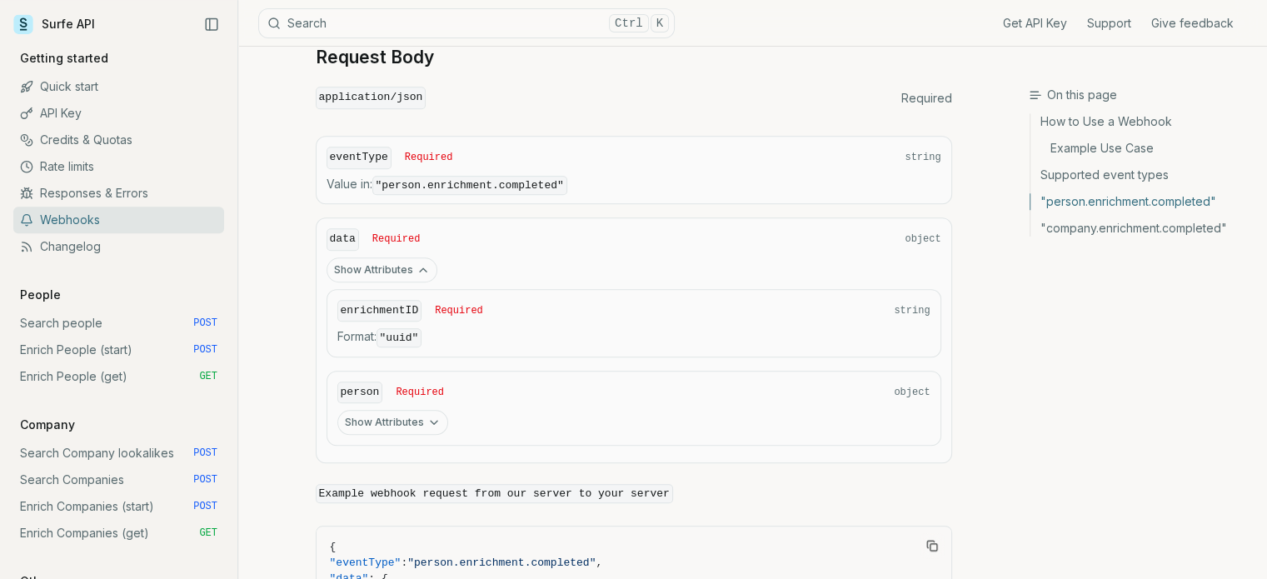
click at [421, 410] on button "Show Attributes" at bounding box center [392, 422] width 111 height 25
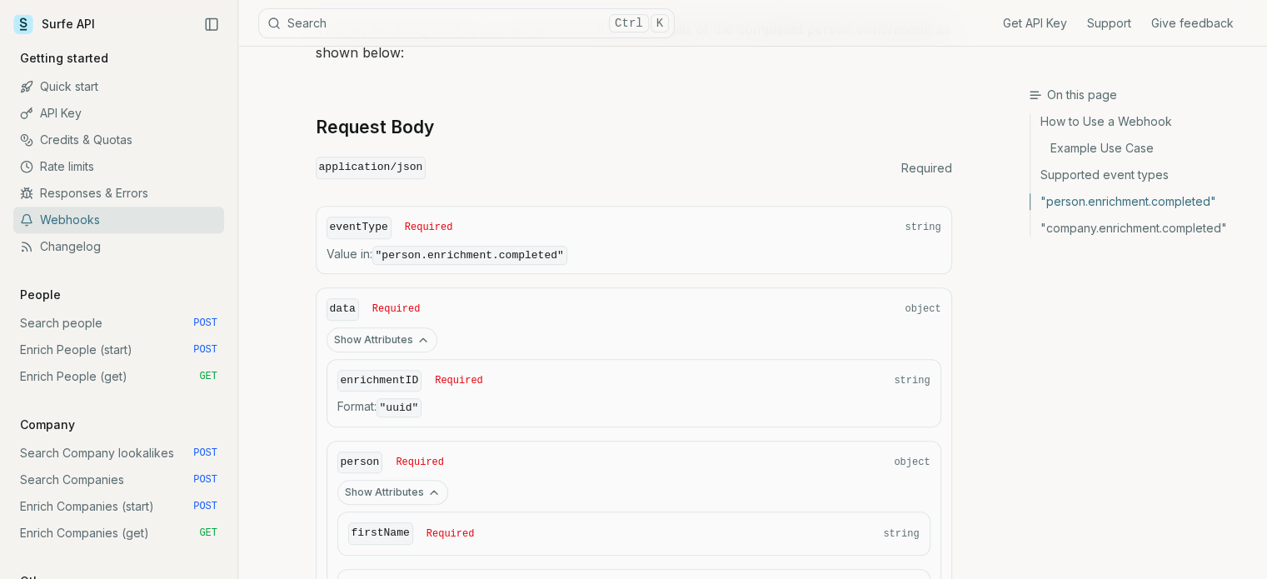
scroll to position [1250, 0]
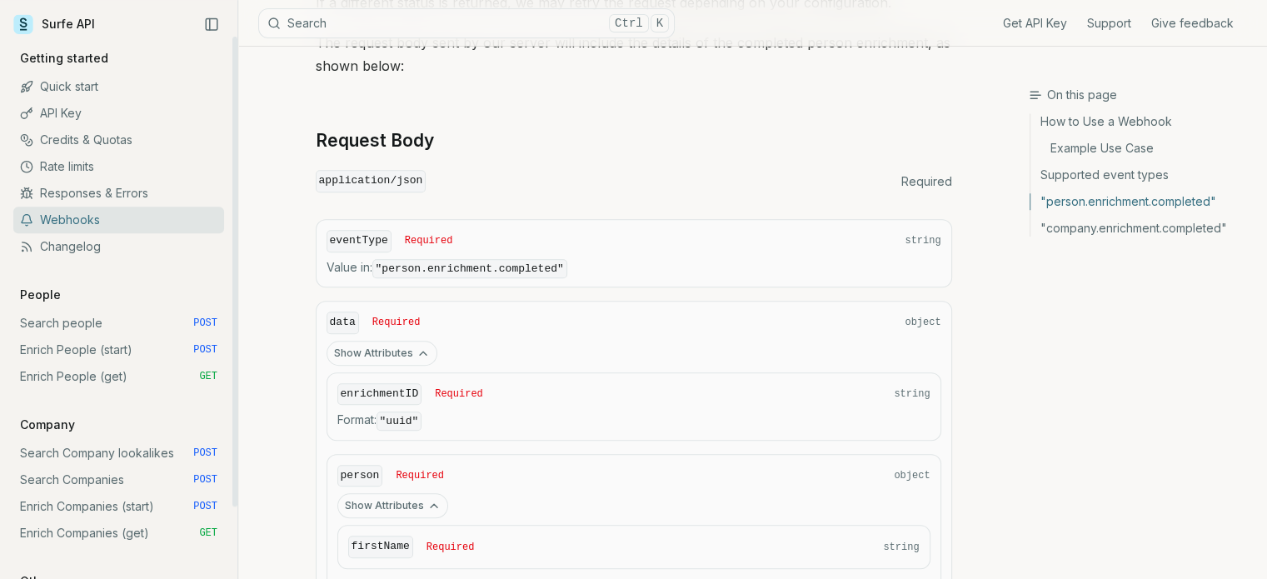
click at [93, 342] on link "Enrich People (start) POST" at bounding box center [118, 350] width 211 height 27
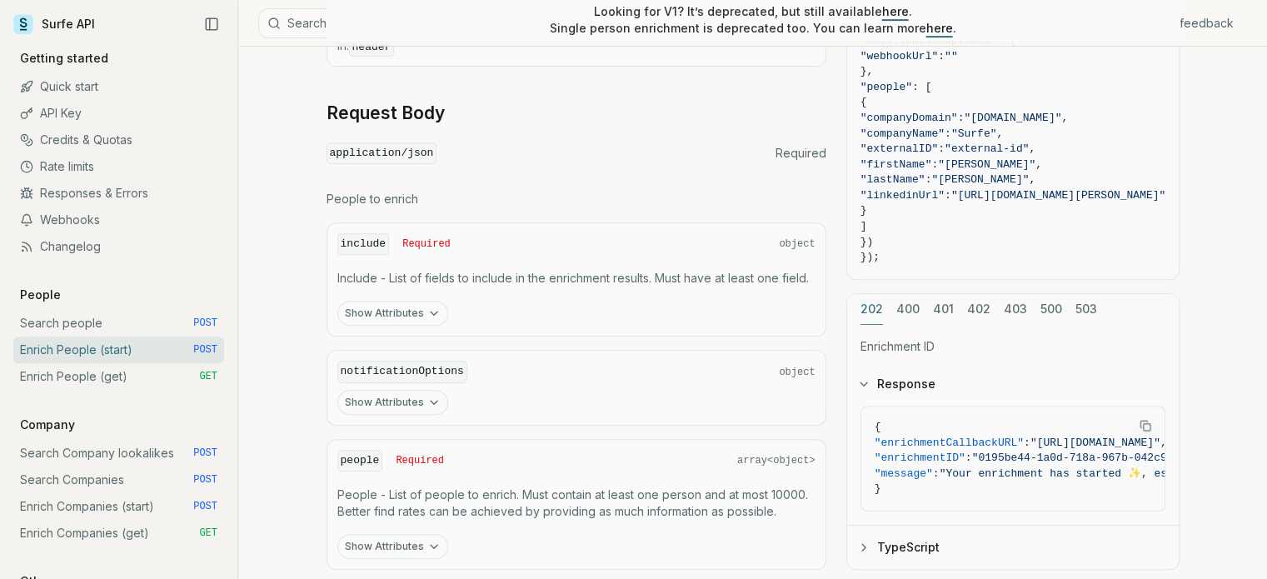
scroll to position [750, 0]
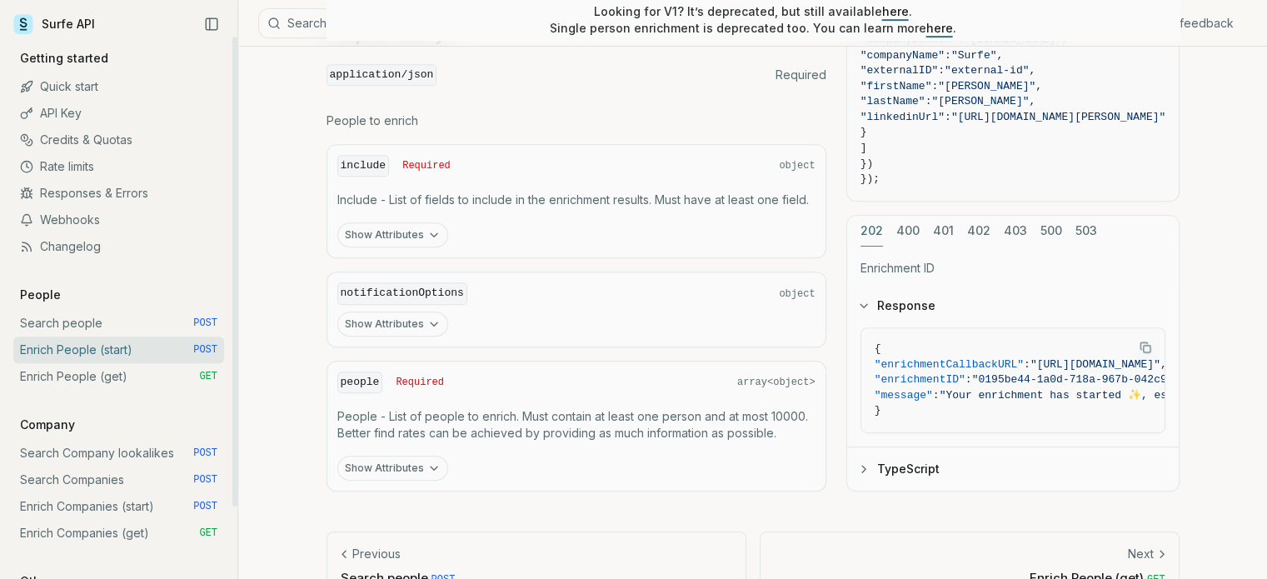
click at [132, 319] on link "Search people POST" at bounding box center [118, 323] width 211 height 27
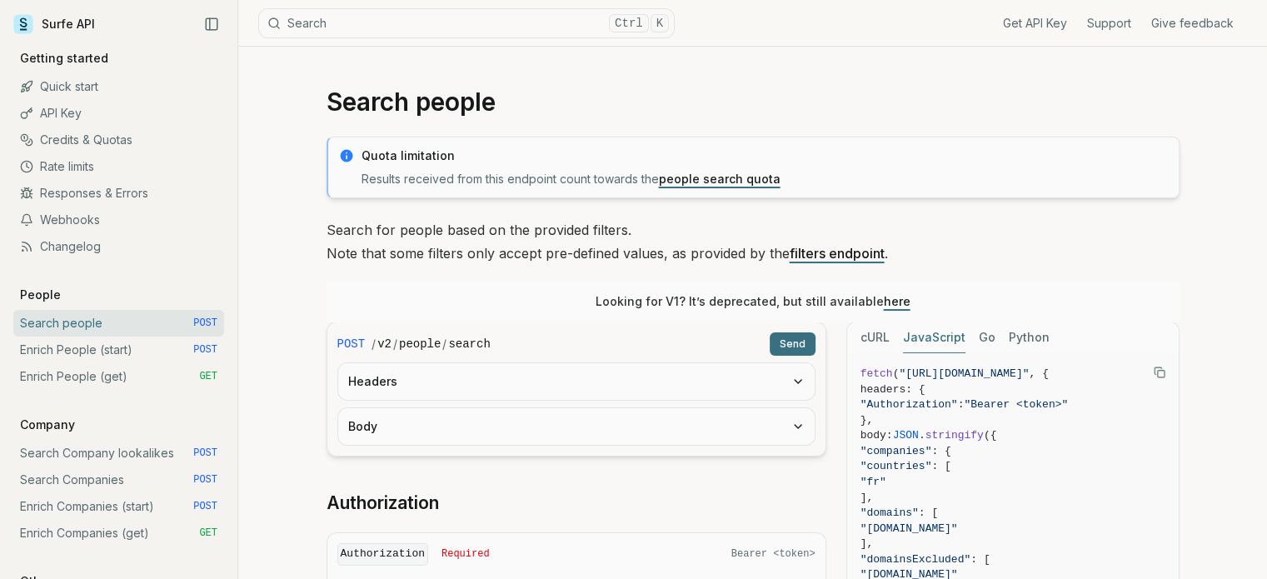
click at [774, 397] on button "Headers" at bounding box center [576, 381] width 477 height 37
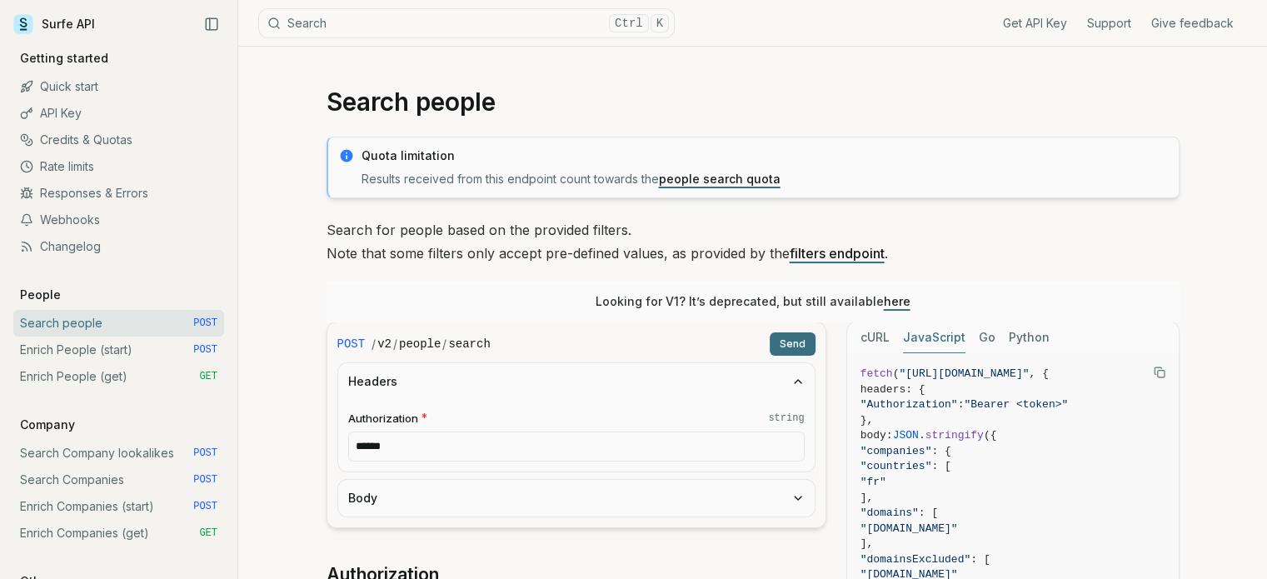
drag, startPoint x: 757, startPoint y: 432, endPoint x: 710, endPoint y: 448, distance: 49.3
click at [750, 438] on input "******" at bounding box center [576, 447] width 457 height 30
drag, startPoint x: 685, startPoint y: 440, endPoint x: 446, endPoint y: 422, distance: 239.8
click at [387, 387] on div "Headers Authorization * string ******" at bounding box center [576, 417] width 478 height 110
paste input "**********"
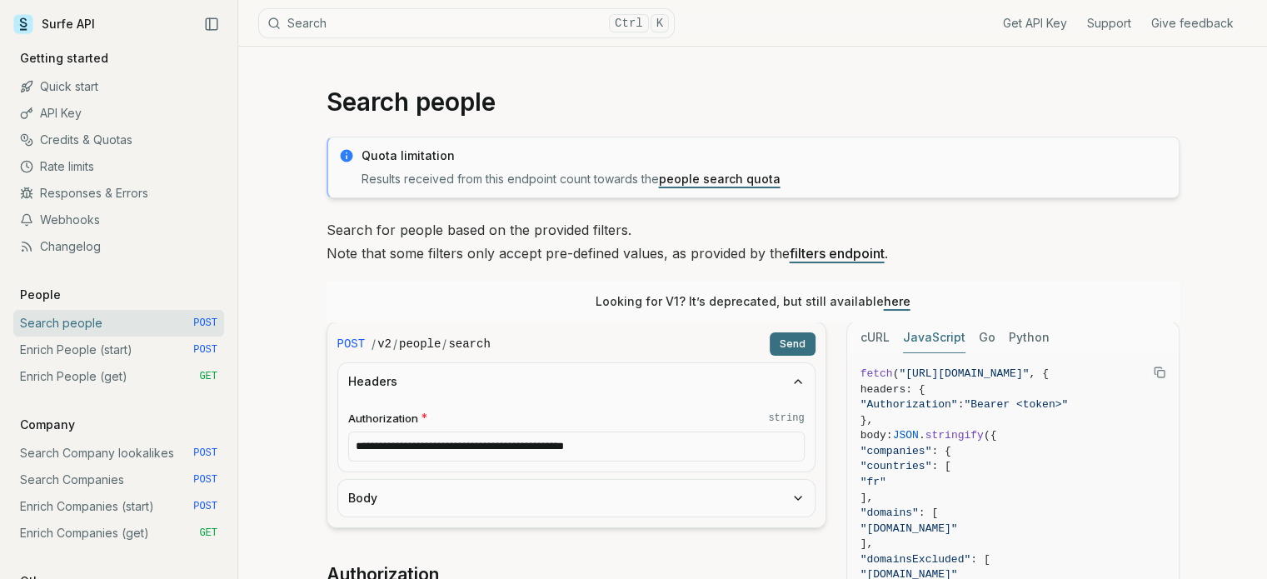
type input "**********"
click at [422, 504] on button "Body" at bounding box center [576, 498] width 477 height 37
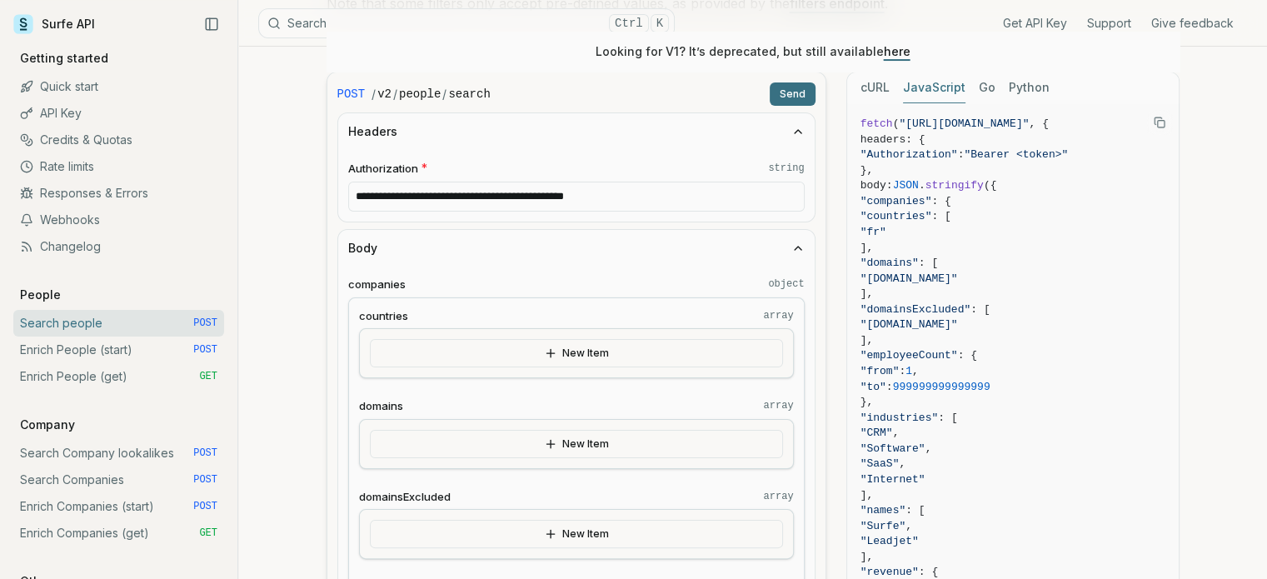
scroll to position [333, 0]
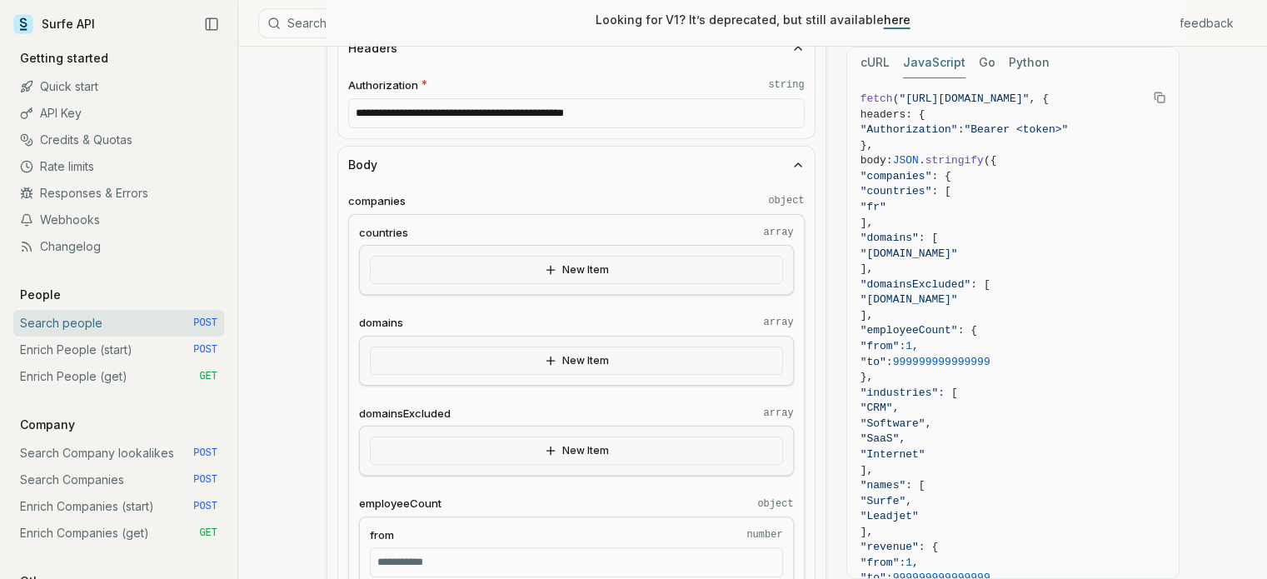
click at [800, 166] on icon "button" at bounding box center [798, 164] width 13 height 13
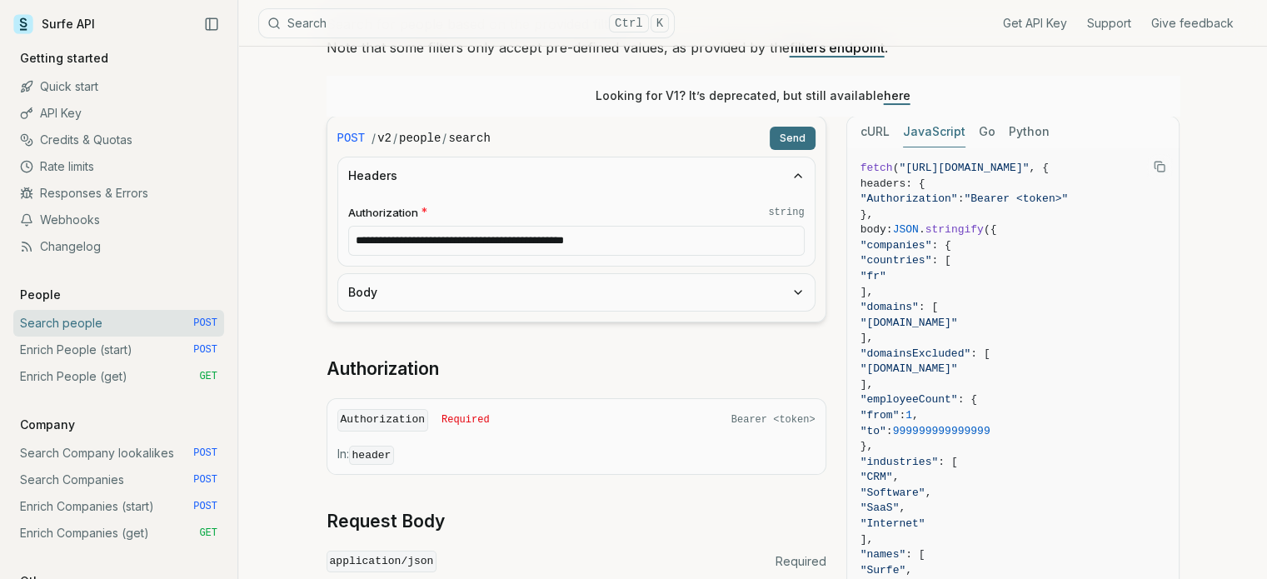
scroll to position [167, 0]
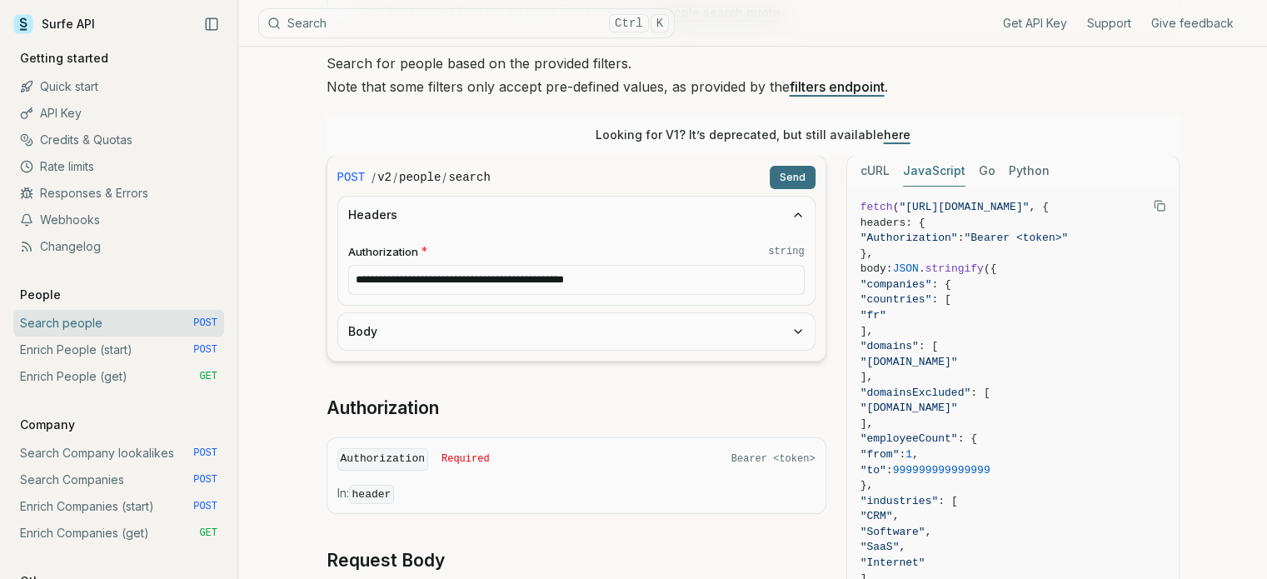
click at [564, 329] on button "Body" at bounding box center [576, 331] width 477 height 37
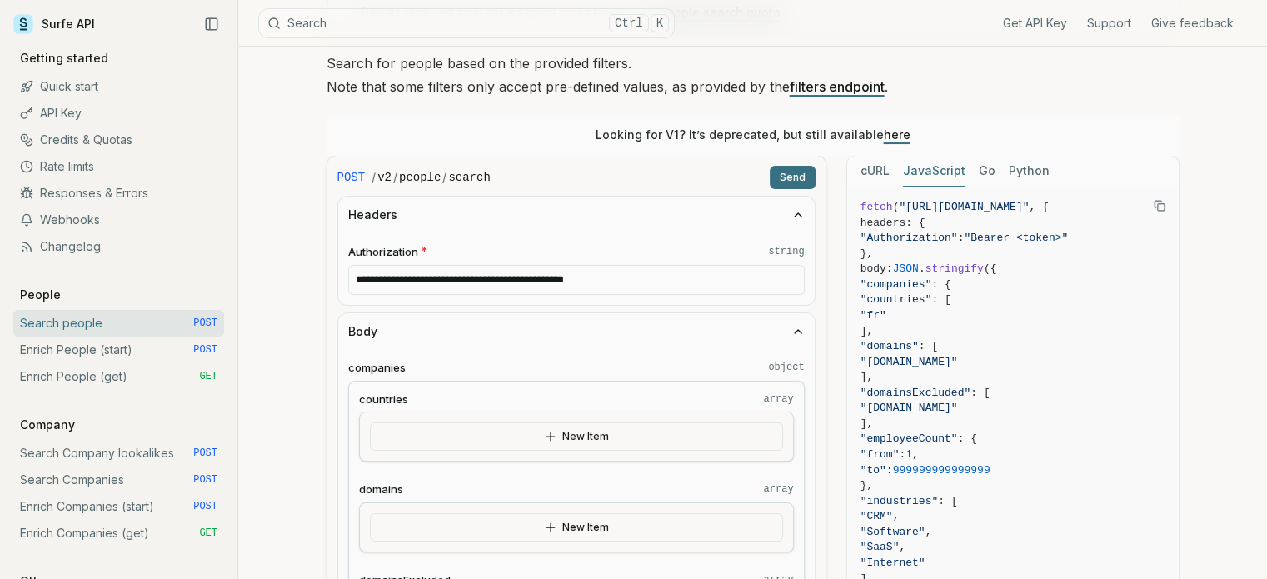
click at [807, 183] on button "Send" at bounding box center [793, 177] width 46 height 23
click at [802, 217] on icon "button" at bounding box center [798, 214] width 13 height 13
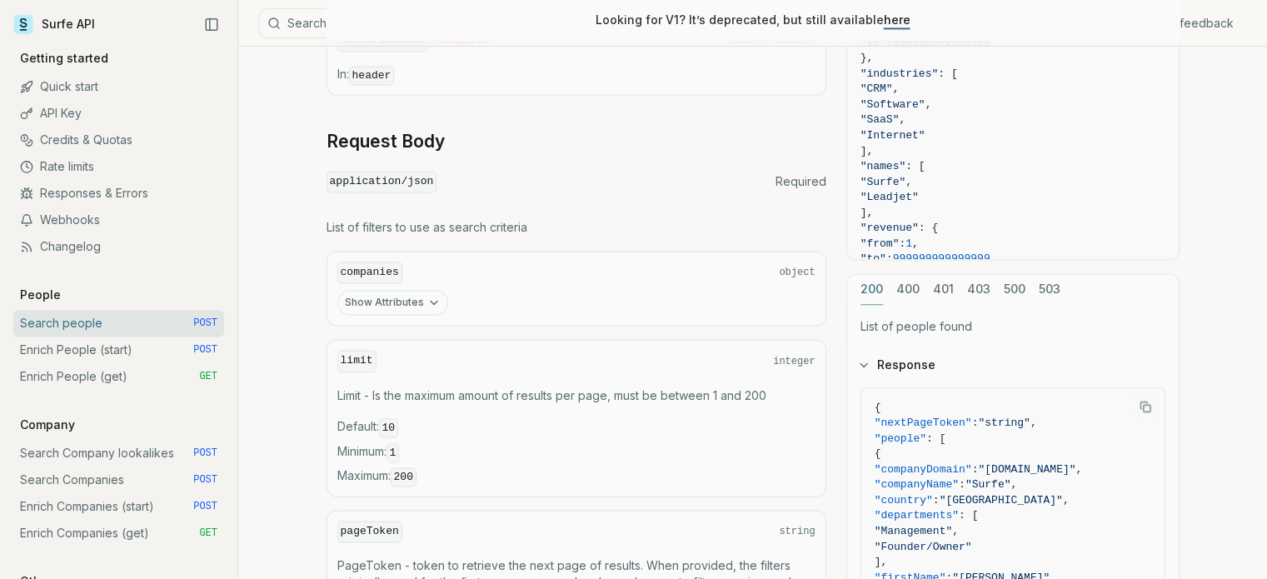
scroll to position [2583, 0]
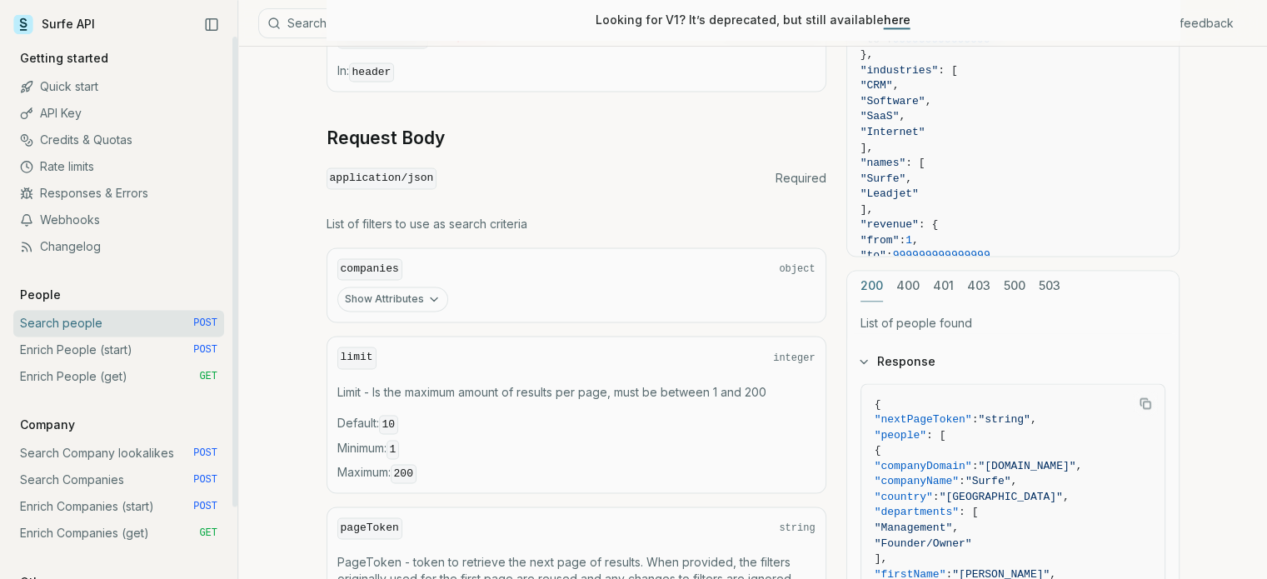
click at [122, 355] on link "Enrich People (start) POST" at bounding box center [118, 350] width 211 height 27
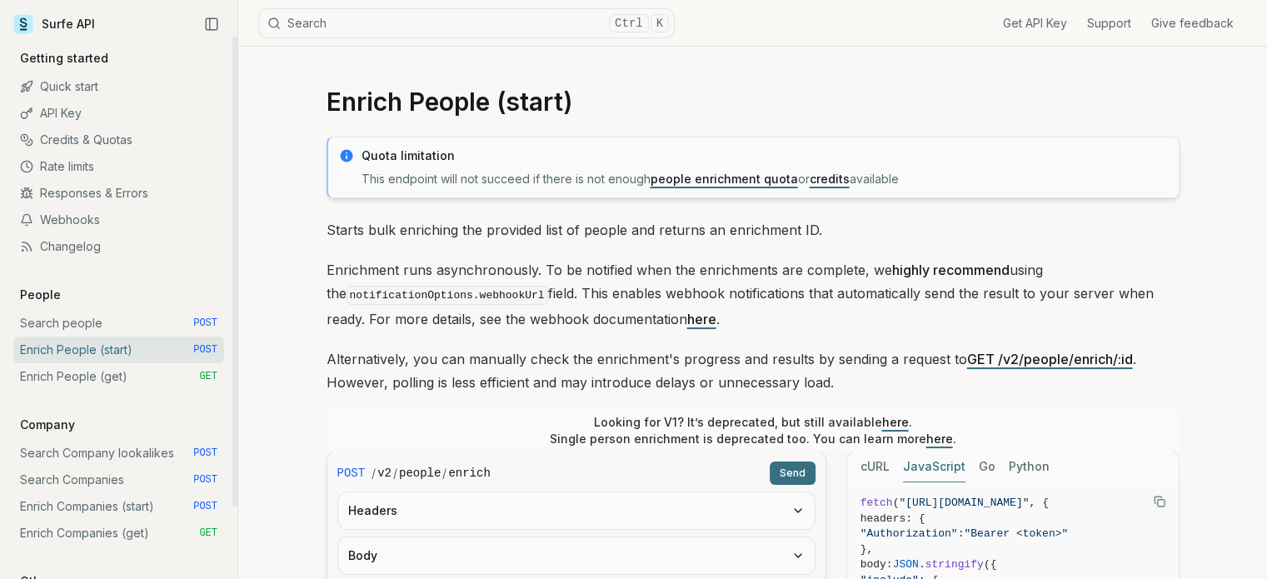
scroll to position [167, 0]
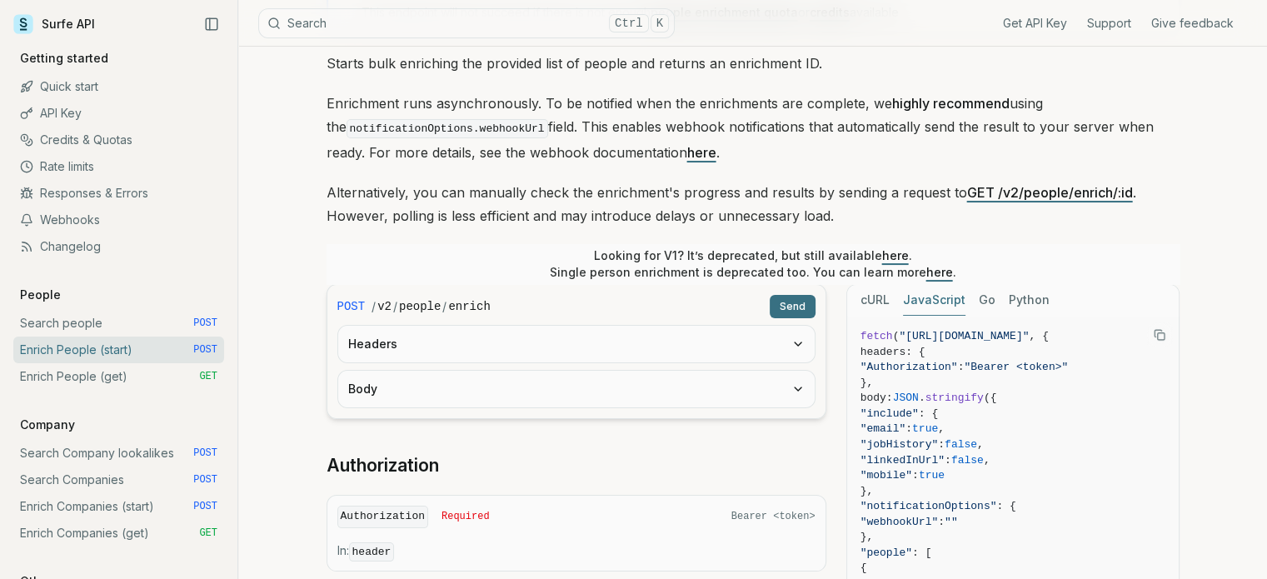
click at [516, 379] on button "Body" at bounding box center [576, 389] width 477 height 37
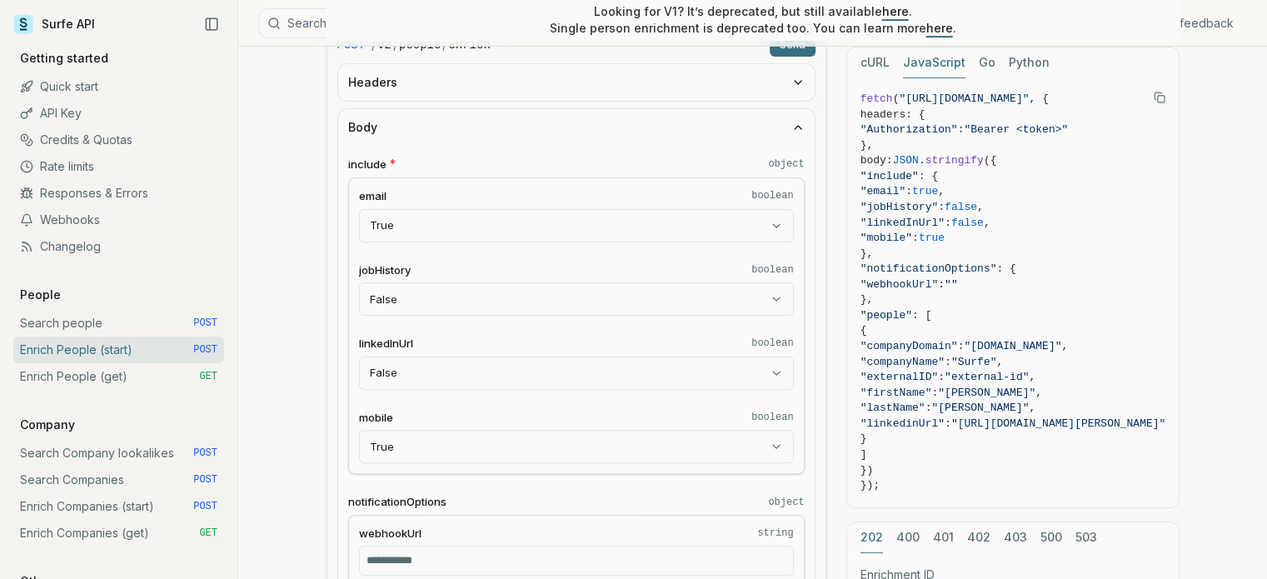
scroll to position [583, 0]
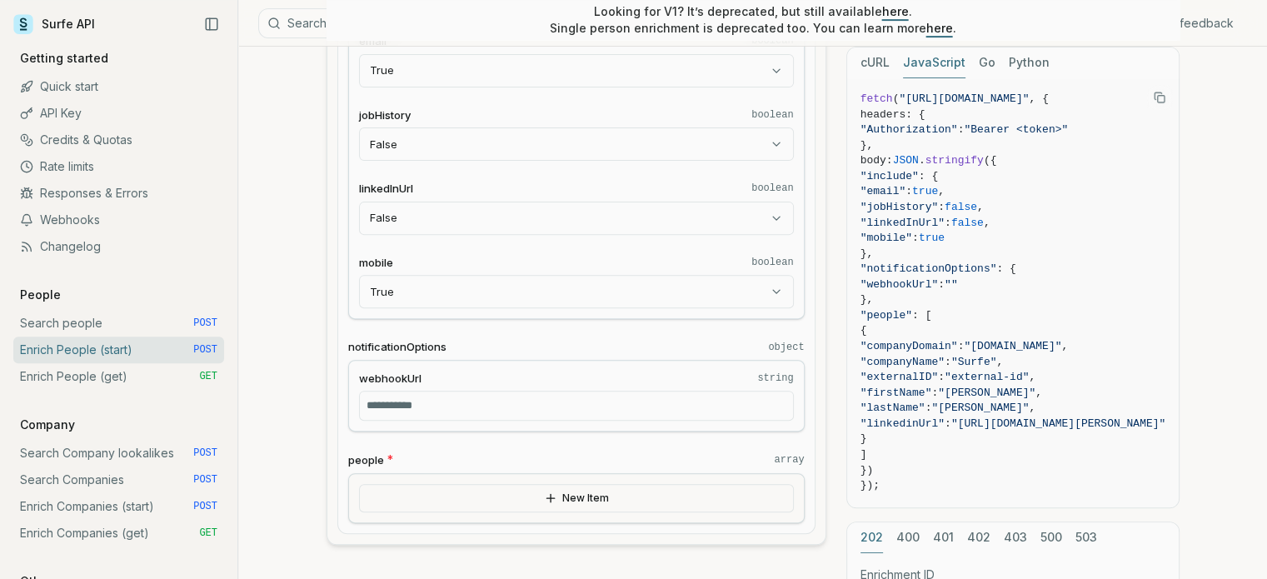
click at [483, 400] on input "webhookUrl string" at bounding box center [576, 406] width 435 height 30
click at [540, 497] on button "New Item" at bounding box center [576, 498] width 435 height 28
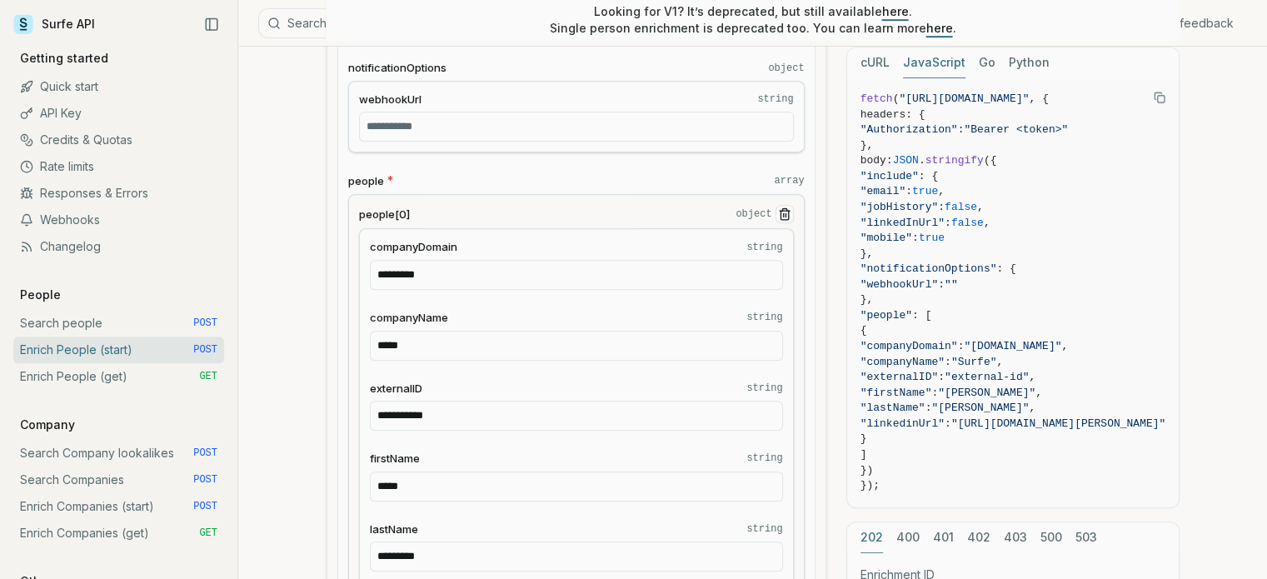
scroll to position [833, 0]
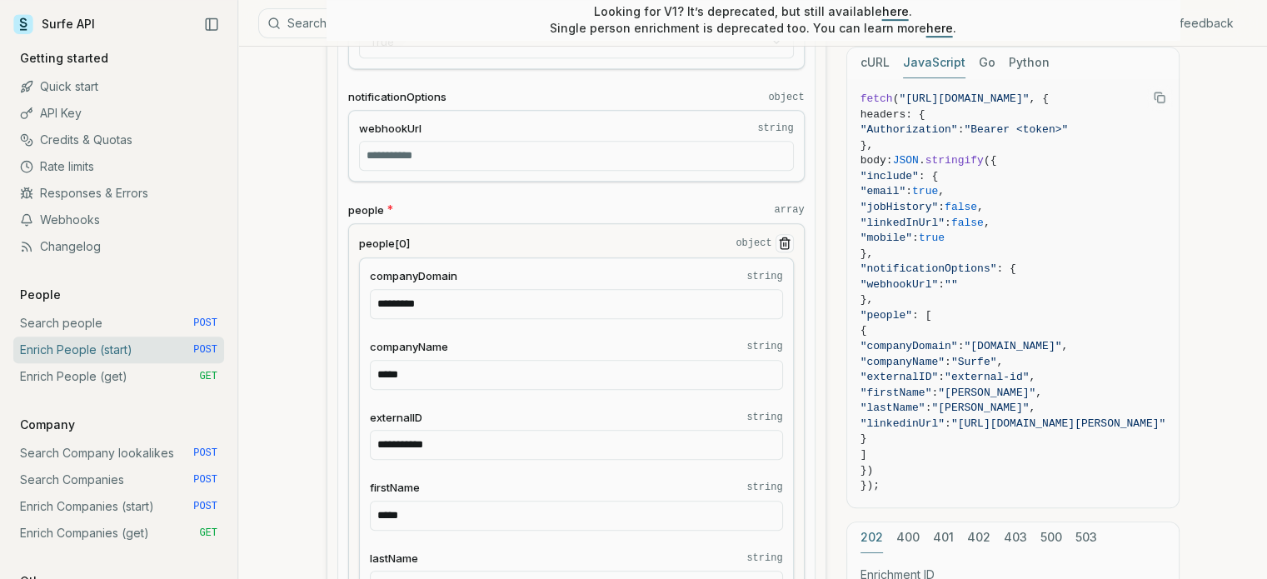
click at [611, 202] on label "people * array" at bounding box center [576, 210] width 457 height 17
click at [584, 228] on div "**********" at bounding box center [576, 475] width 457 height 504
click at [367, 198] on div "**********" at bounding box center [576, 239] width 457 height 977
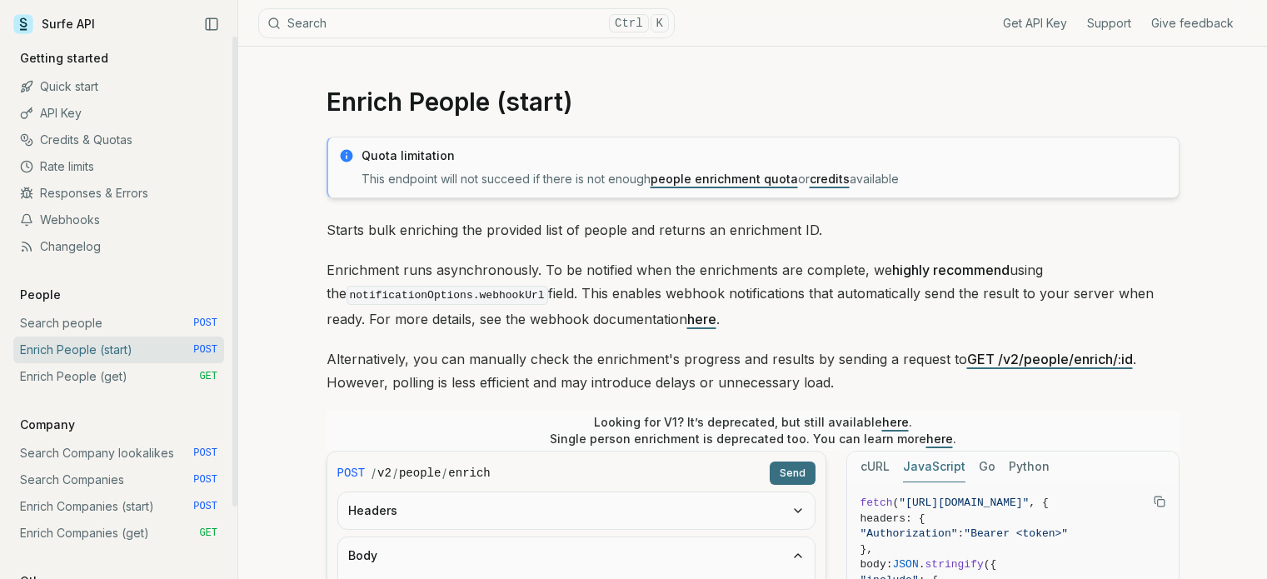
scroll to position [833, 0]
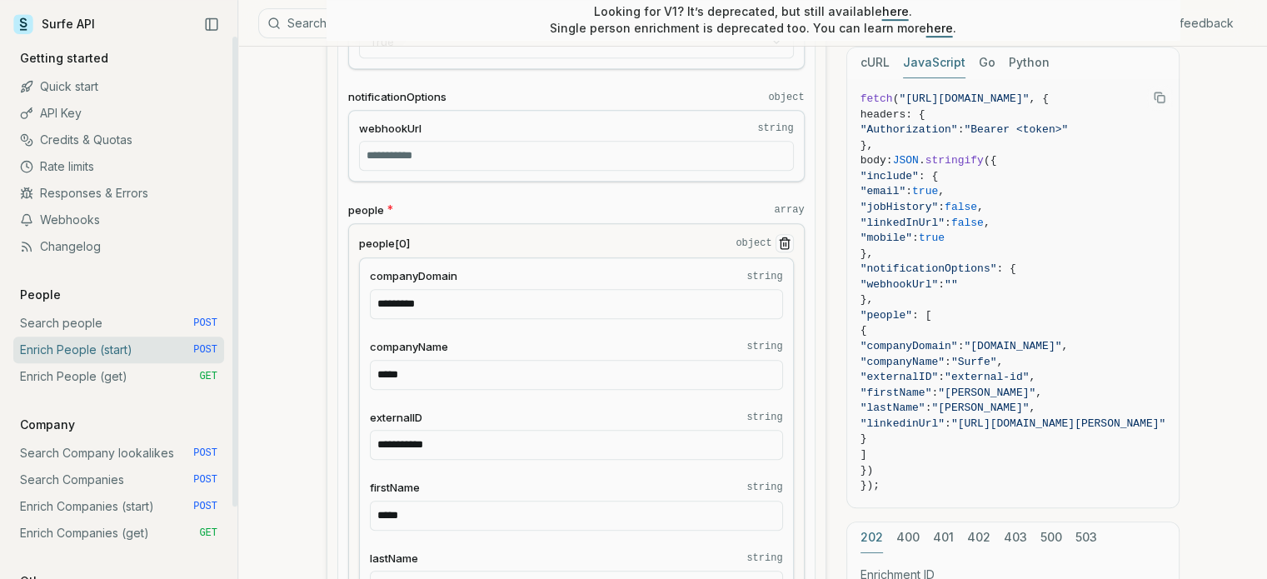
click at [117, 329] on link "Search people POST" at bounding box center [118, 323] width 211 height 27
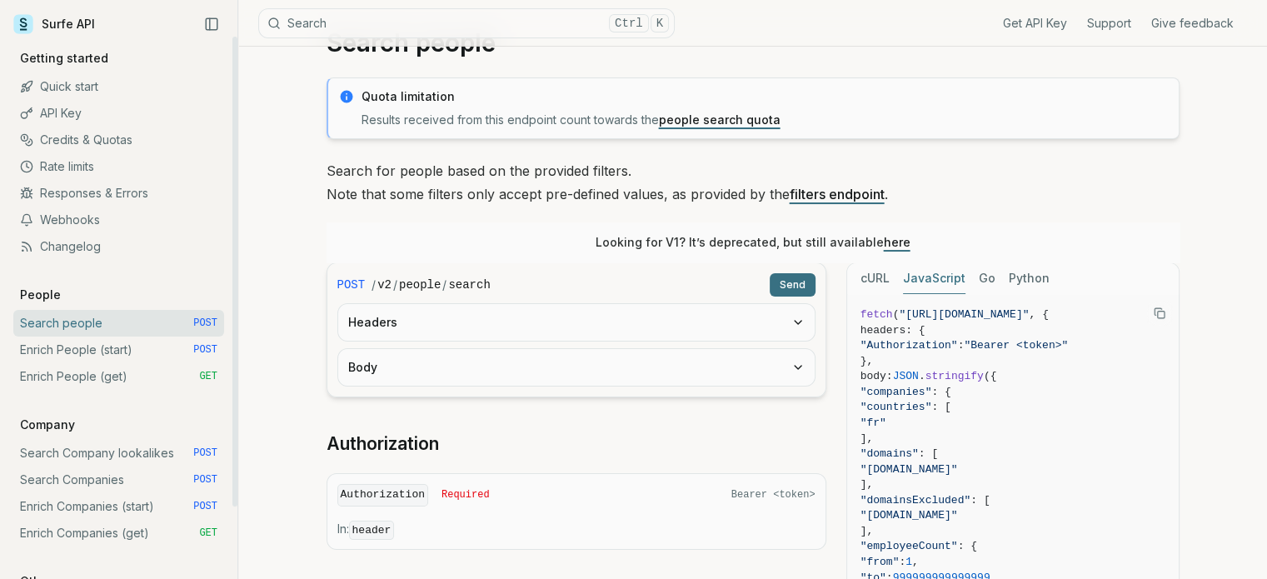
scroll to position [83, 0]
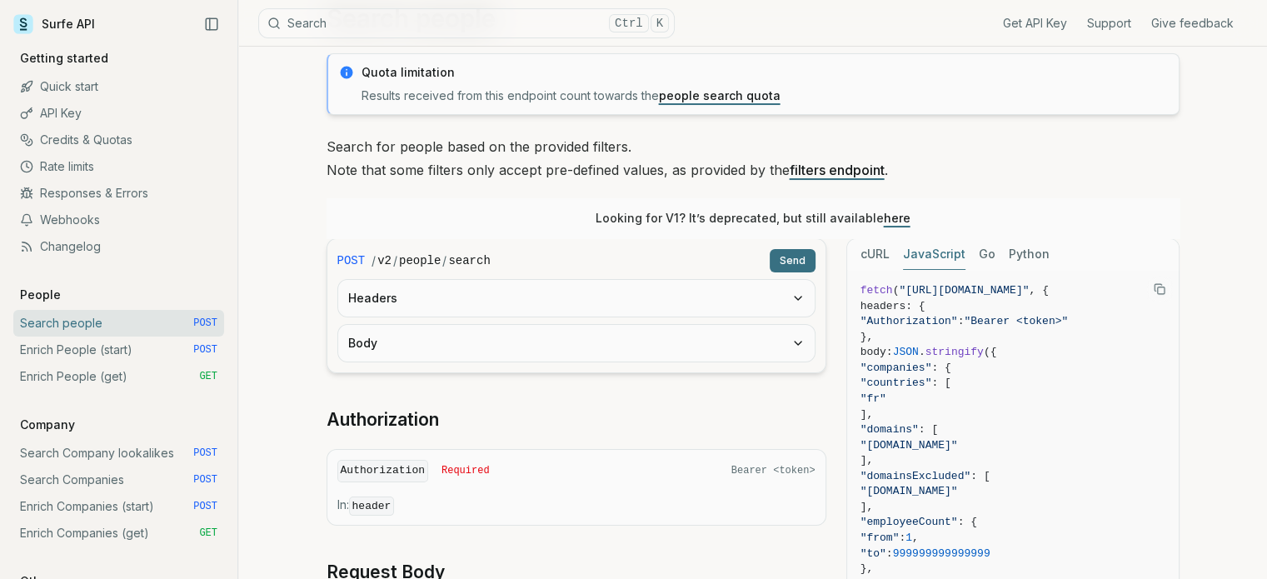
click at [563, 309] on button "Headers" at bounding box center [576, 298] width 477 height 37
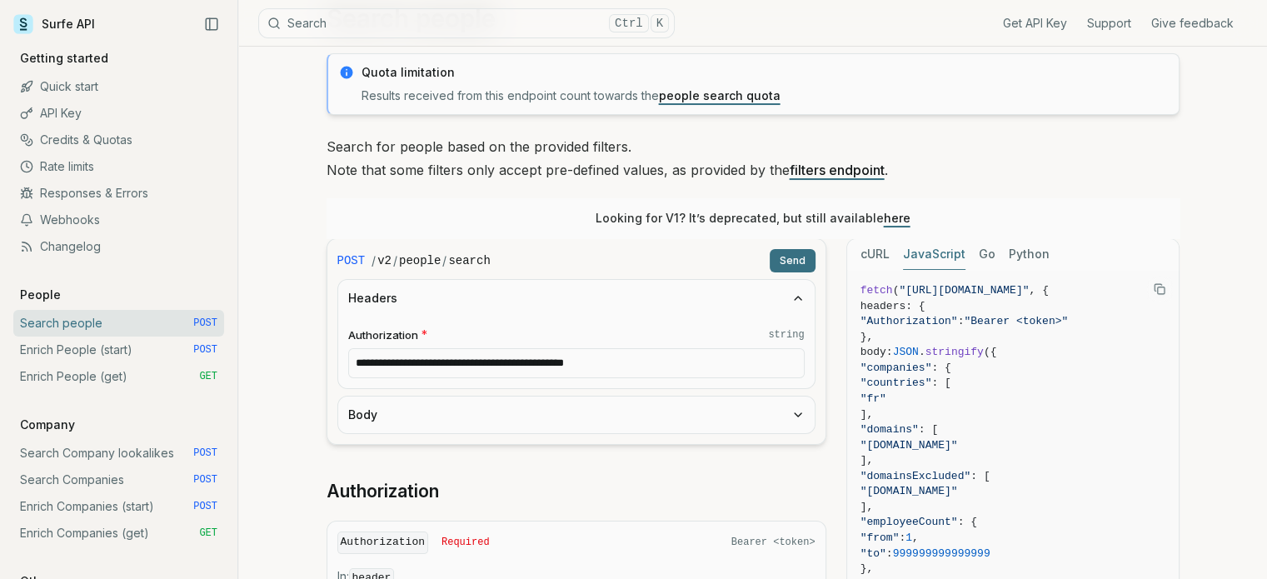
click at [604, 413] on button "Body" at bounding box center [576, 415] width 477 height 37
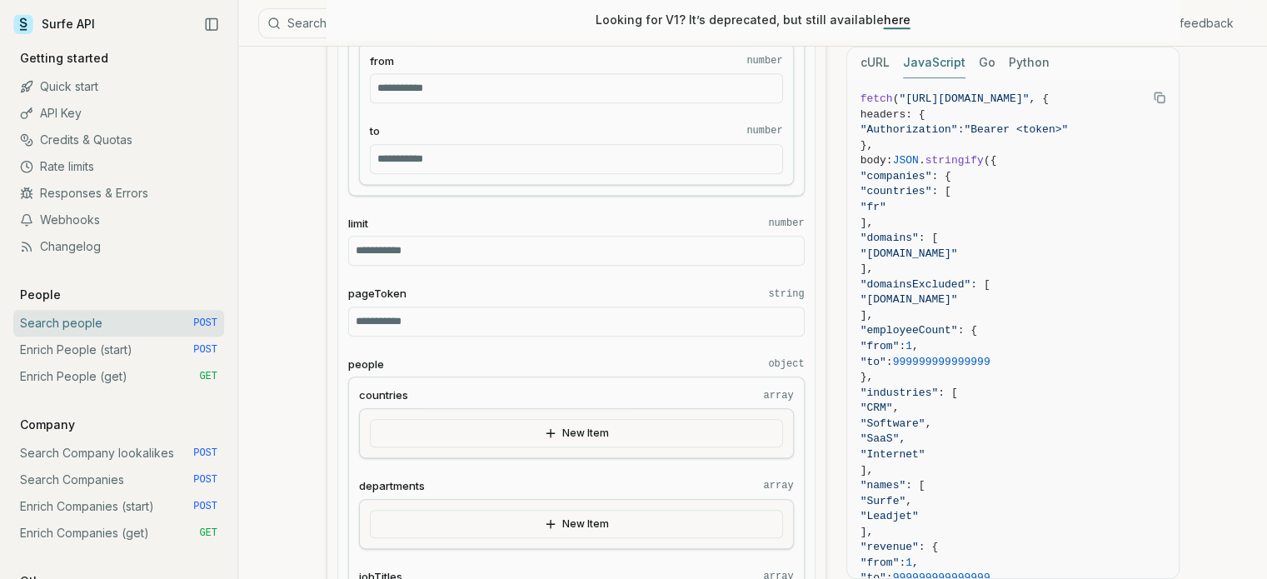
scroll to position [1083, 0]
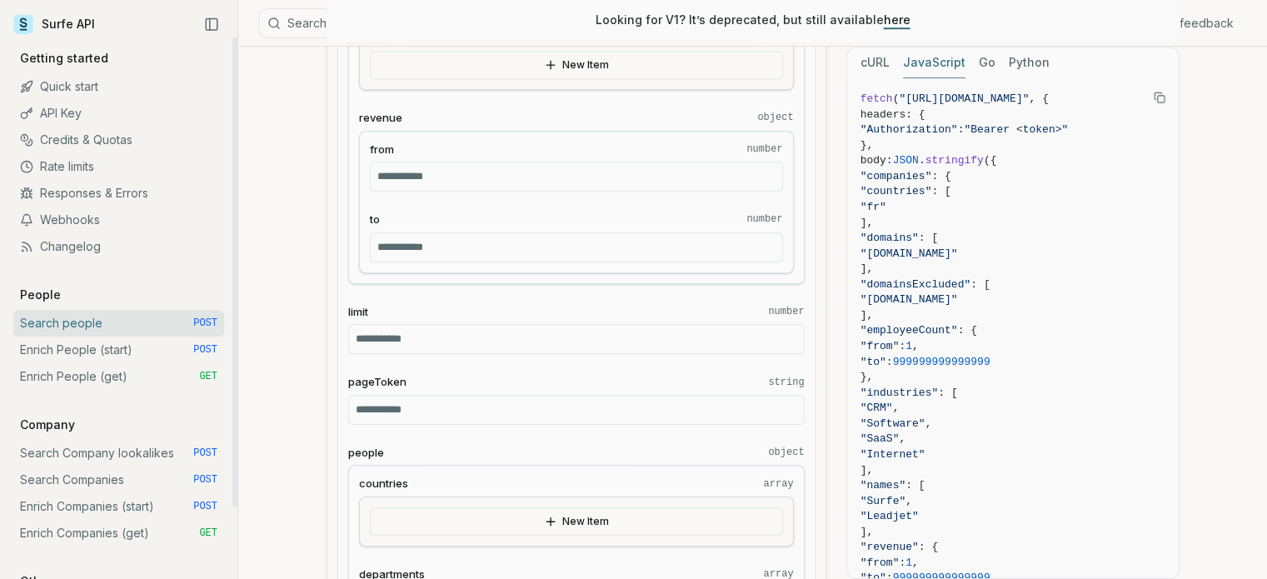
click at [152, 323] on link "Search people POST" at bounding box center [118, 323] width 211 height 27
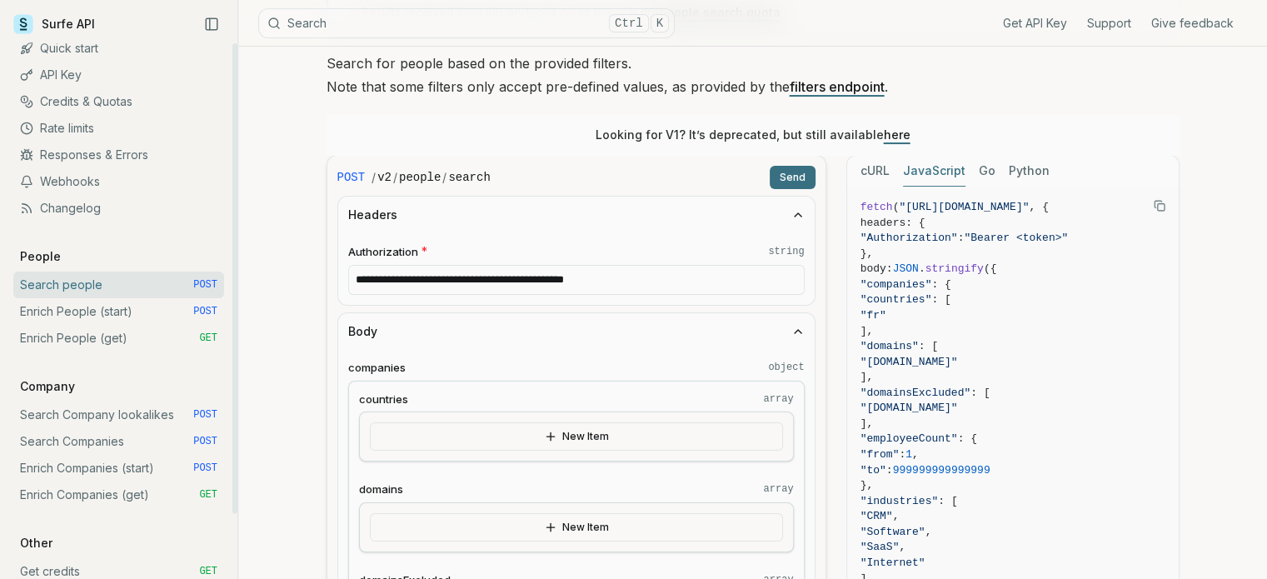
scroll to position [0, 0]
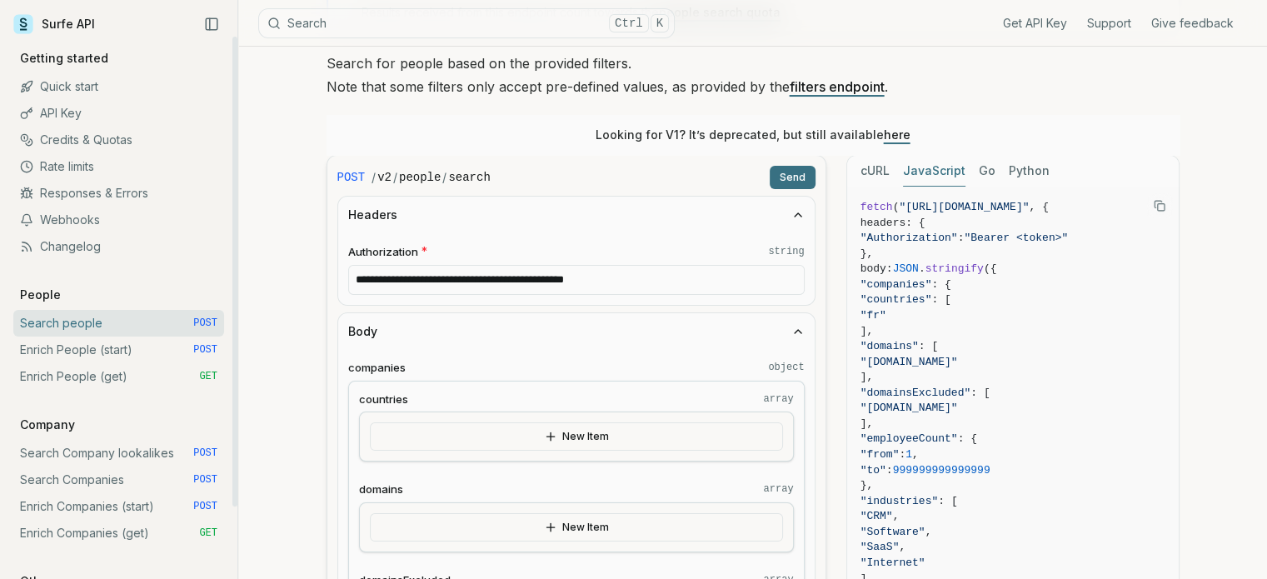
click at [149, 351] on link "Enrich People (start) POST" at bounding box center [118, 350] width 211 height 27
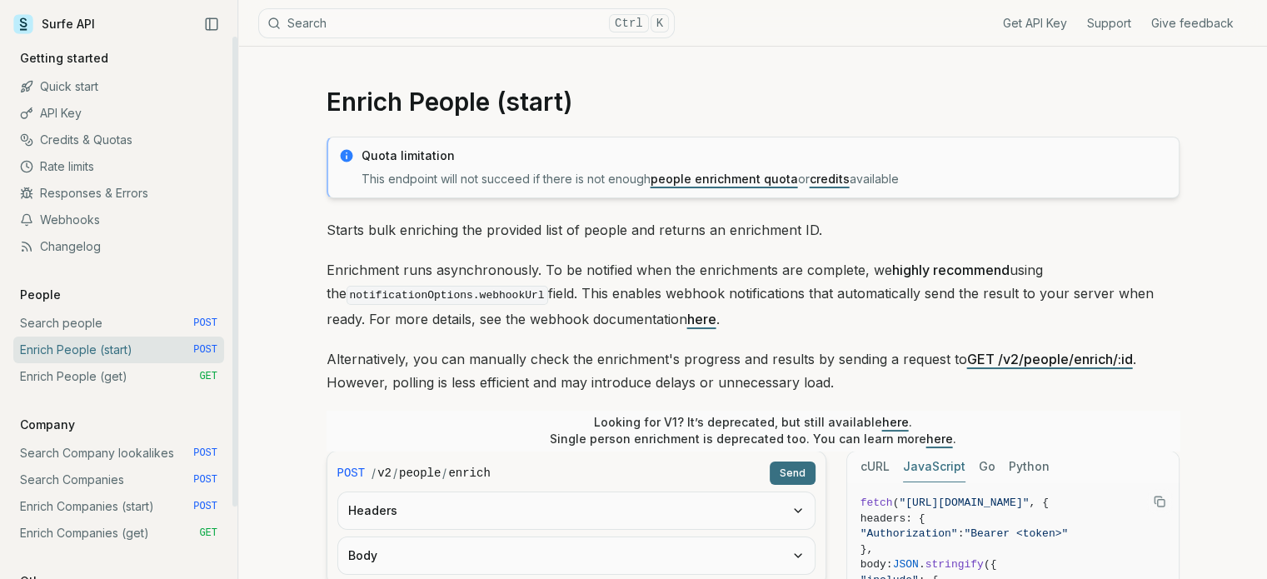
click at [147, 382] on link "Enrich People (get) GET" at bounding box center [118, 376] width 211 height 27
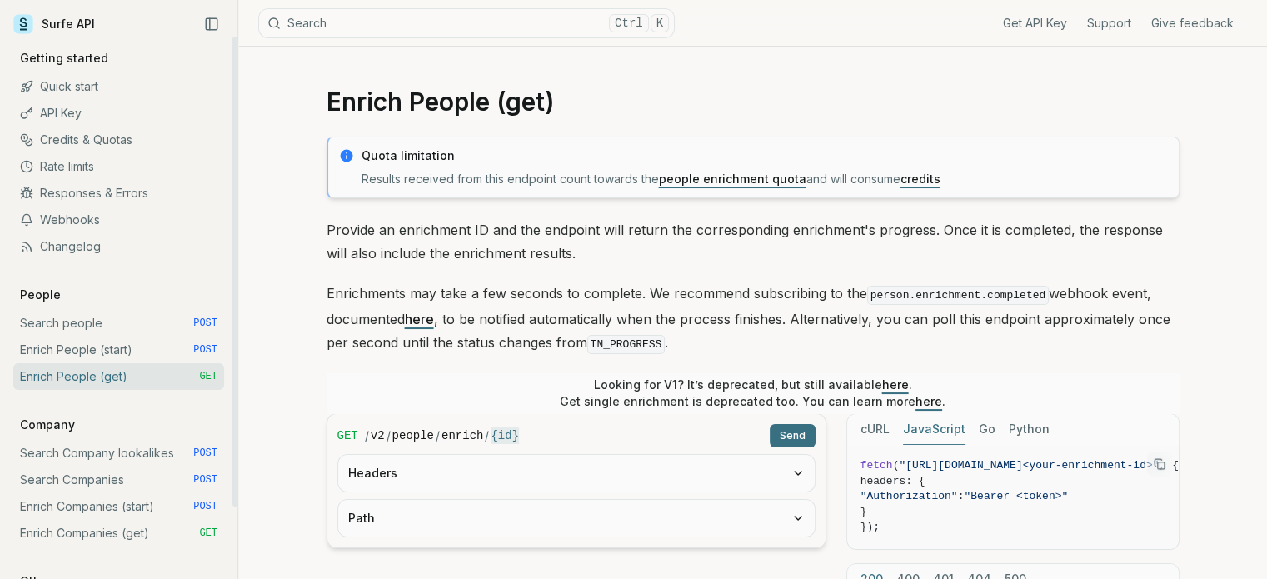
click at [140, 355] on link "Enrich People (start) POST" at bounding box center [118, 350] width 211 height 27
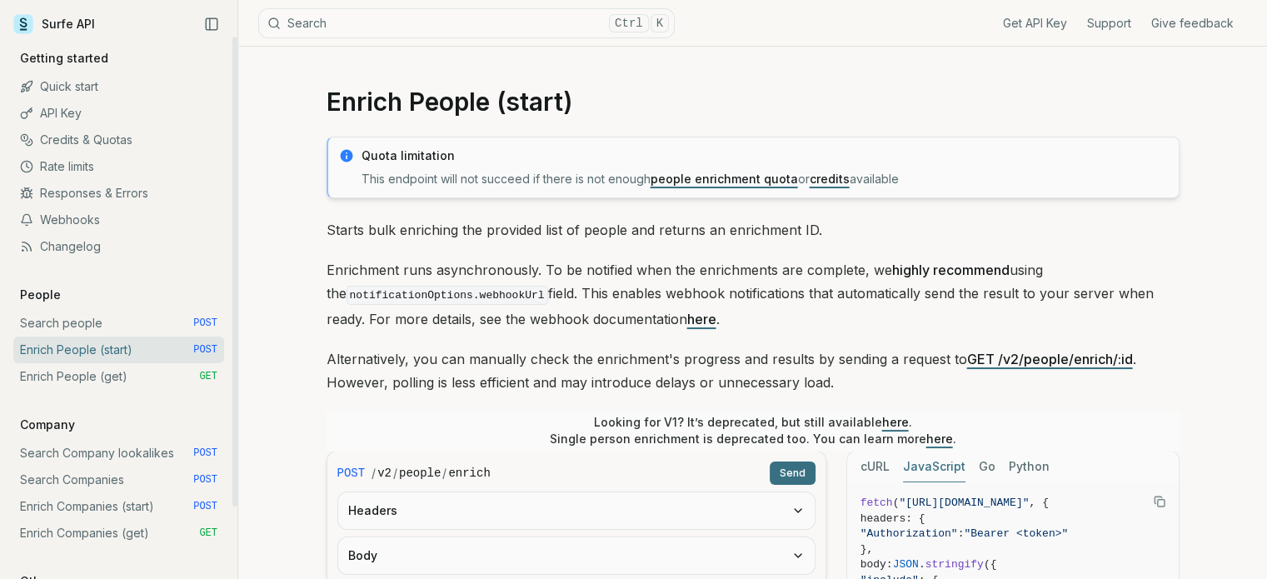
click at [119, 331] on link "Search people POST" at bounding box center [118, 323] width 211 height 27
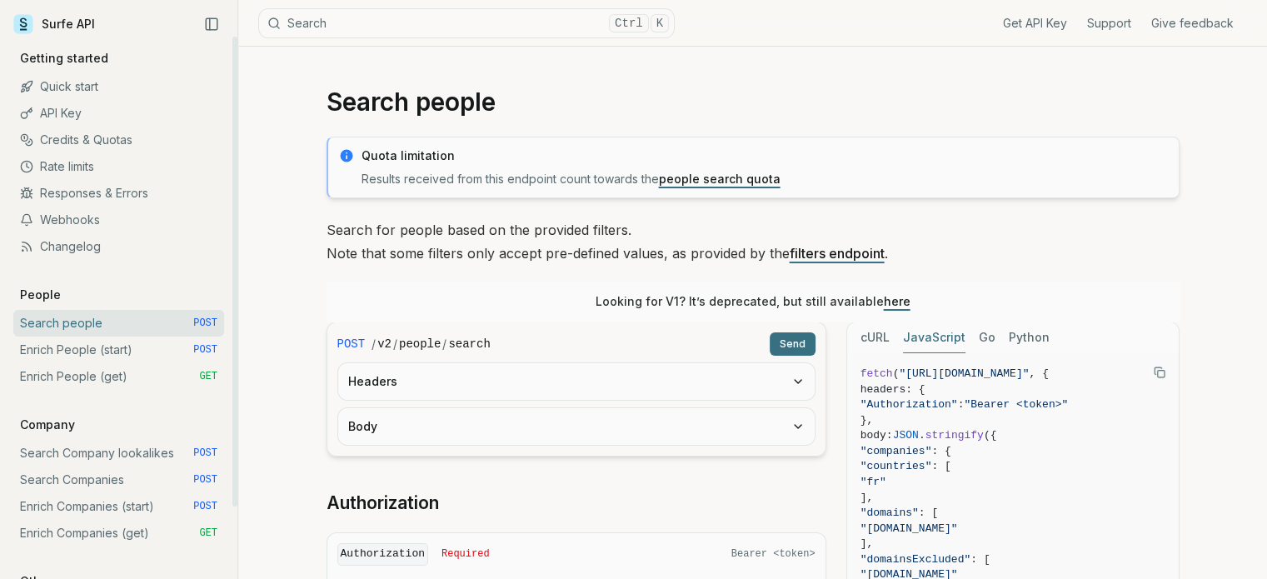
click at [117, 359] on link "Enrich People (start) POST" at bounding box center [118, 350] width 211 height 27
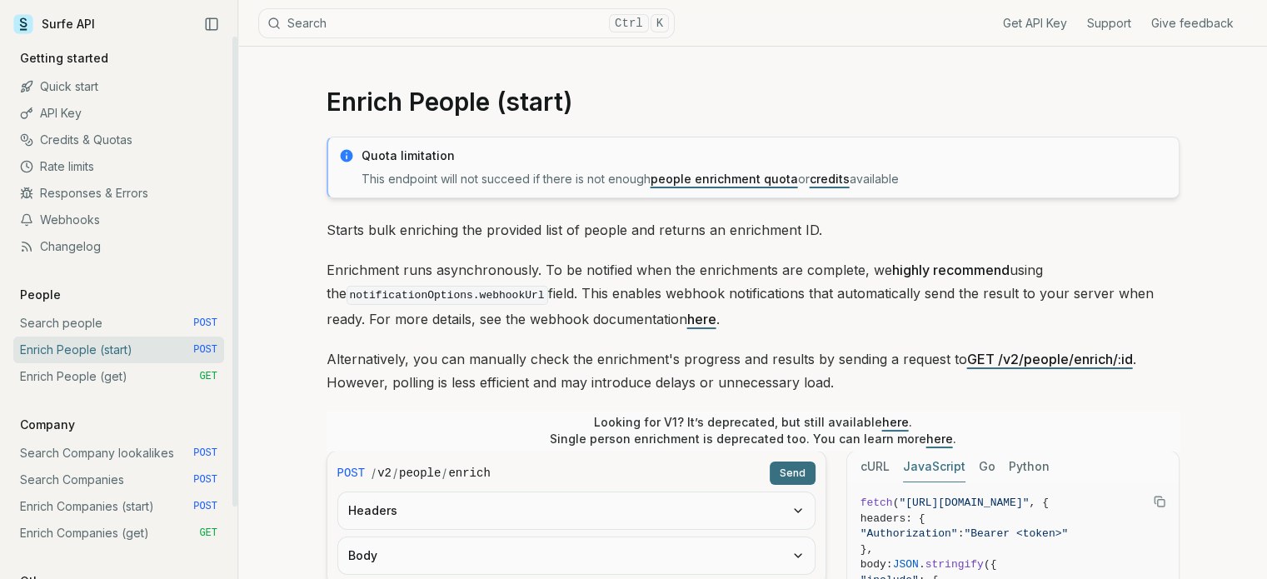
click at [123, 383] on link "Enrich People (get) GET" at bounding box center [118, 376] width 211 height 27
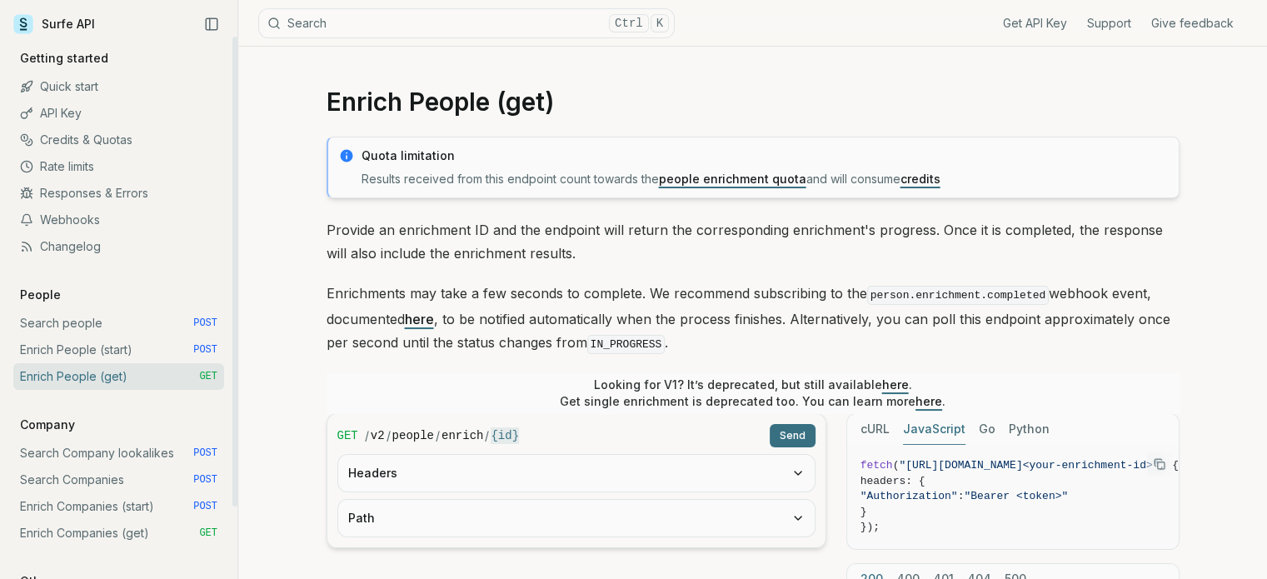
click at [121, 455] on link "Search Company lookalikes POST" at bounding box center [118, 453] width 211 height 27
